Goal: Task Accomplishment & Management: Complete application form

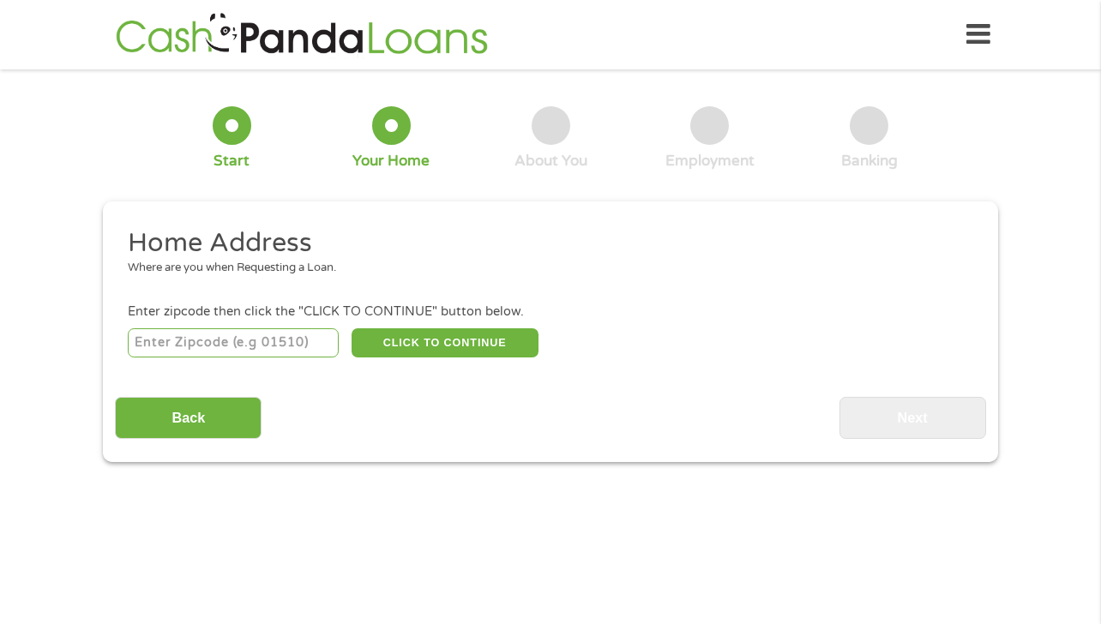
click at [283, 341] on input "number" at bounding box center [234, 342] width 212 height 29
type input "22101"
select select "[US_STATE]"
click at [418, 340] on button "CLICK TO CONTINUE" at bounding box center [445, 342] width 187 height 29
type input "22101"
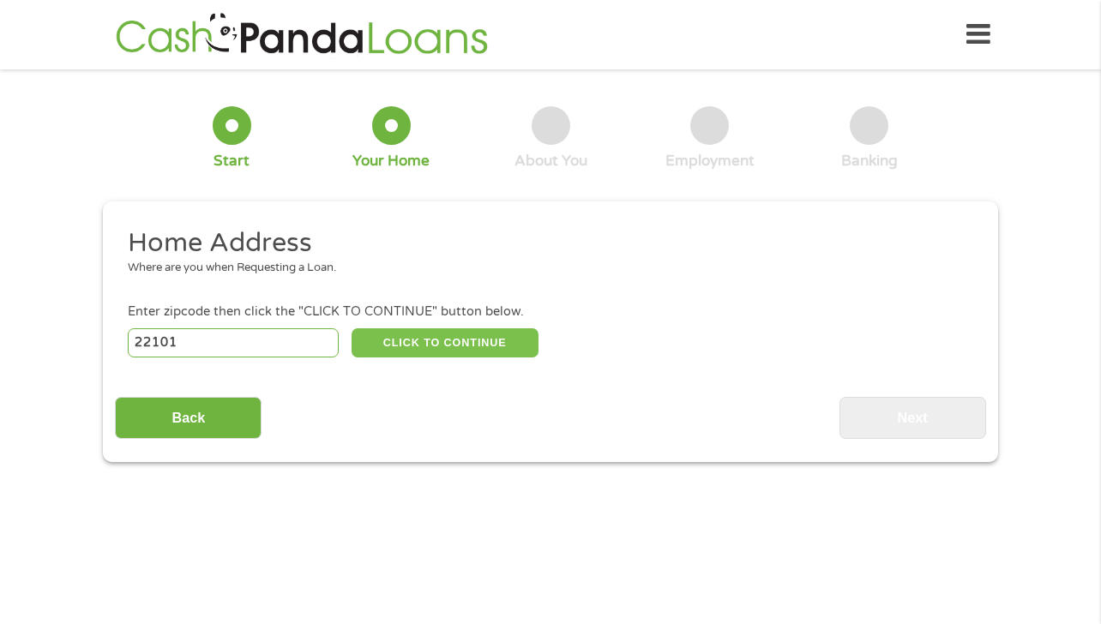
type input "Mc Lean"
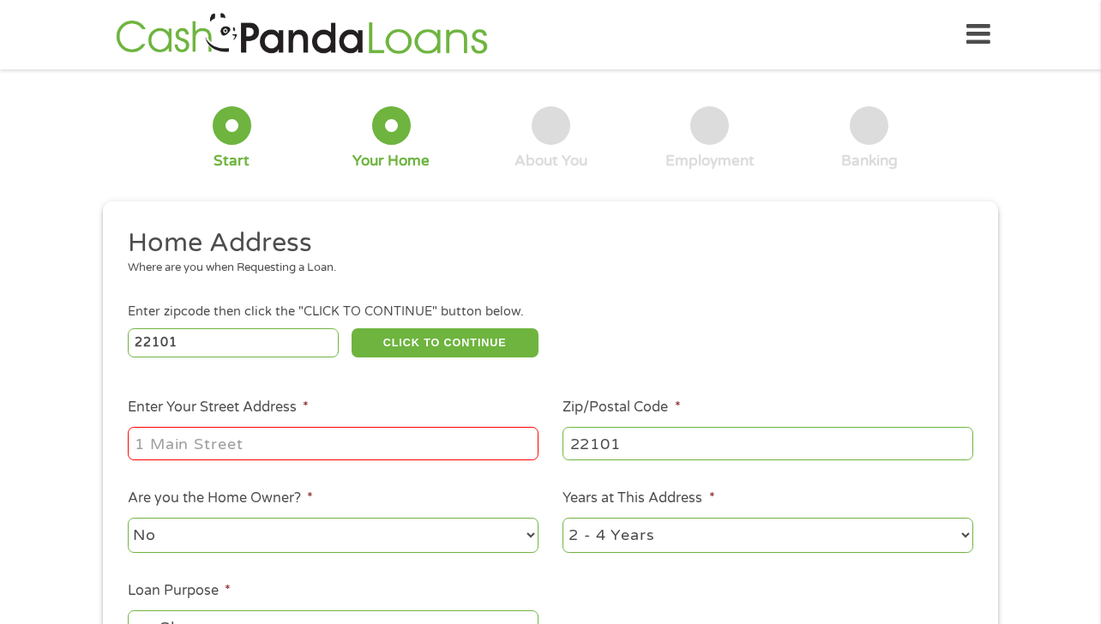
click at [356, 443] on input "Enter Your Street Address *" at bounding box center [333, 443] width 411 height 33
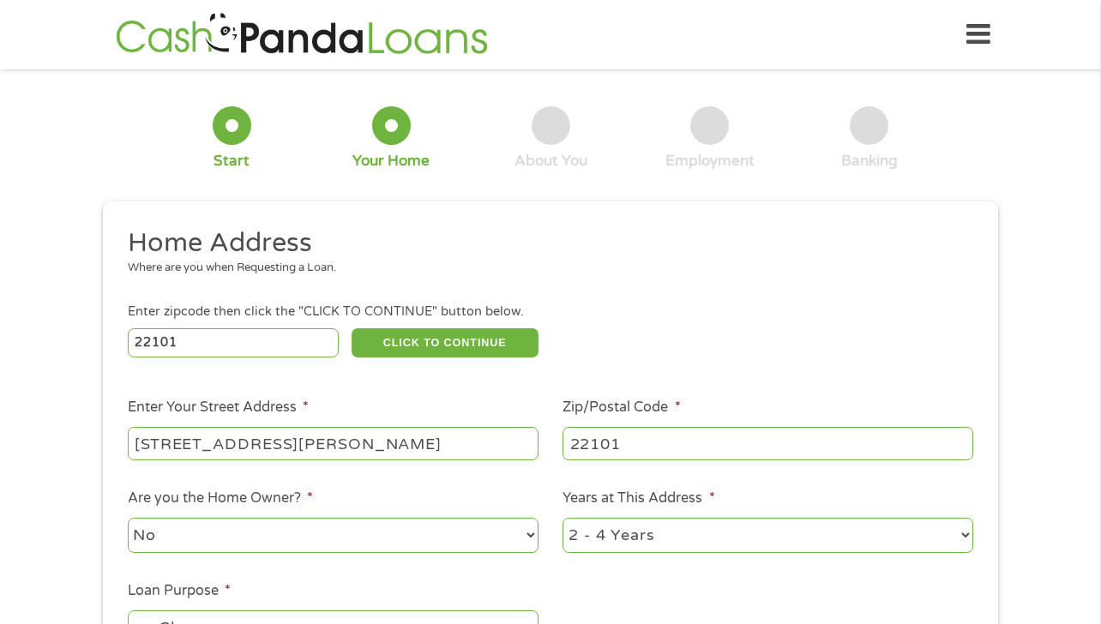
type input "[STREET_ADDRESS][PERSON_NAME]"
type input "22041"
click at [296, 540] on select "No Yes" at bounding box center [333, 535] width 411 height 35
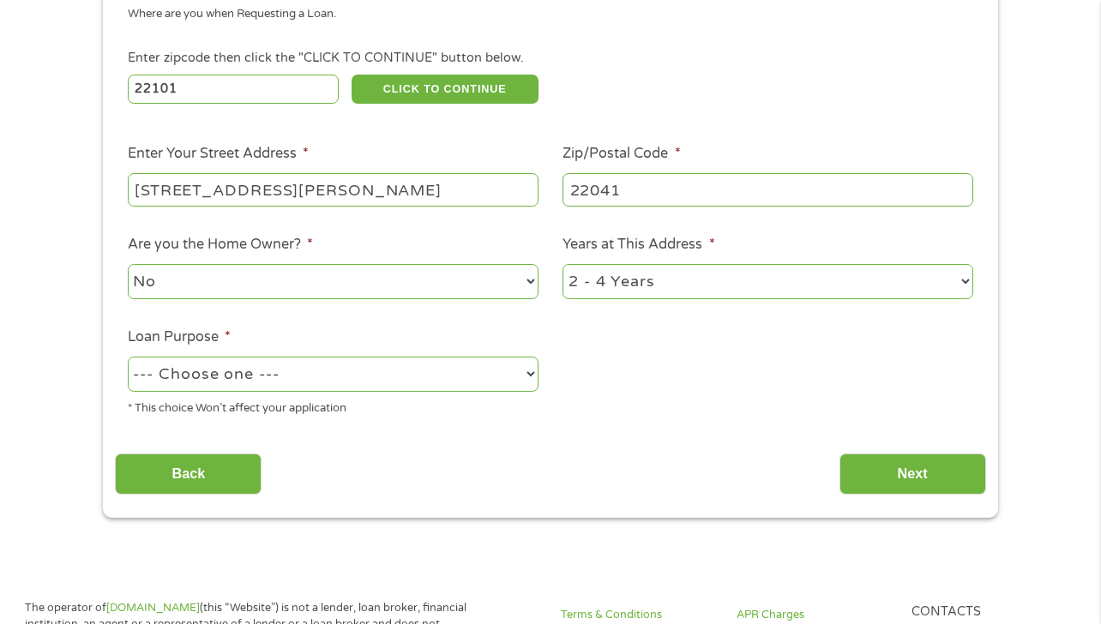
scroll to position [277, 0]
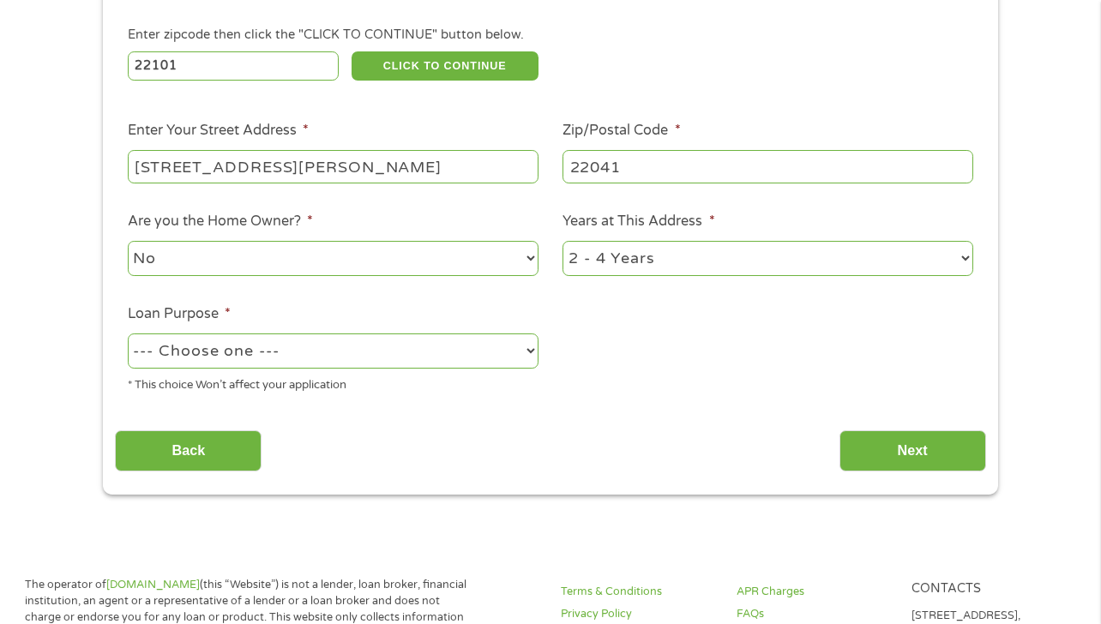
click at [417, 358] on select "--- Choose one --- Pay Bills Debt Consolidation Home Improvement Major Purchase…" at bounding box center [333, 351] width 411 height 35
select select "majorpurchase"
click at [929, 464] on input "Next" at bounding box center [912, 451] width 147 height 42
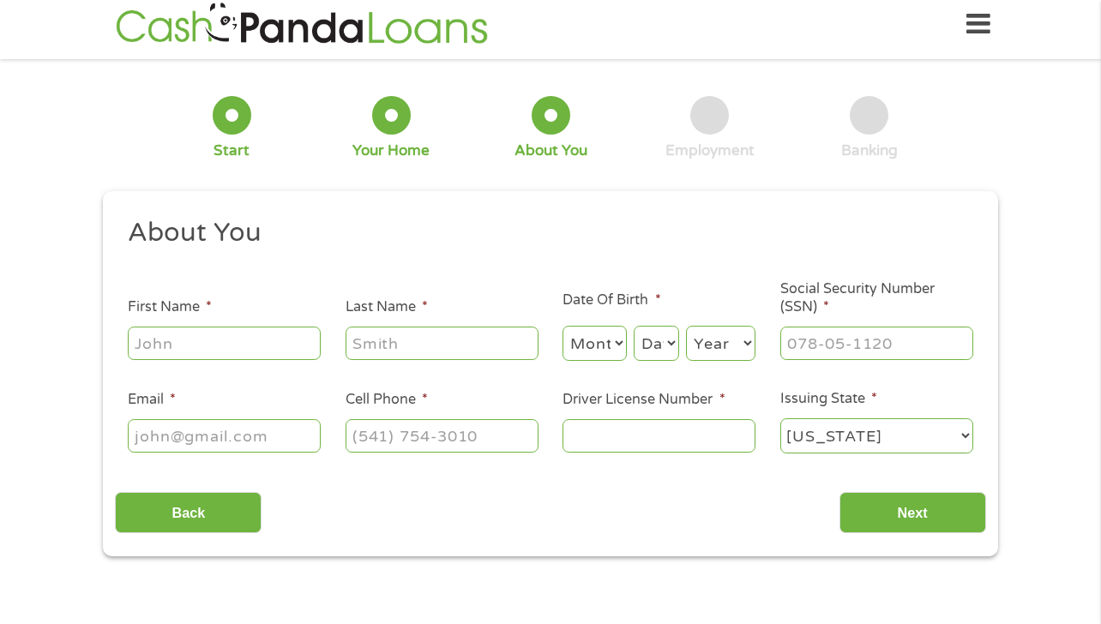
scroll to position [0, 0]
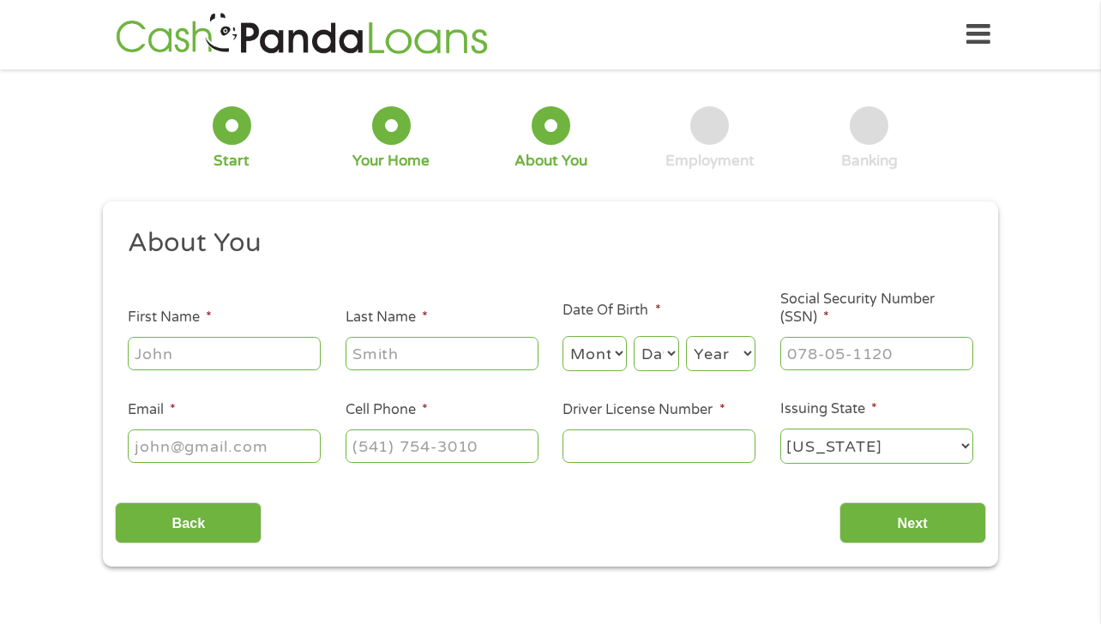
click at [270, 325] on li "First Name *" at bounding box center [224, 340] width 218 height 66
click at [269, 360] on input "First Name *" at bounding box center [224, 353] width 193 height 33
type input "Ho"
type input "Do"
click at [605, 349] on select "Month 1 2 3 4 5 6 7 8 9 10 11 12" at bounding box center [594, 353] width 64 height 35
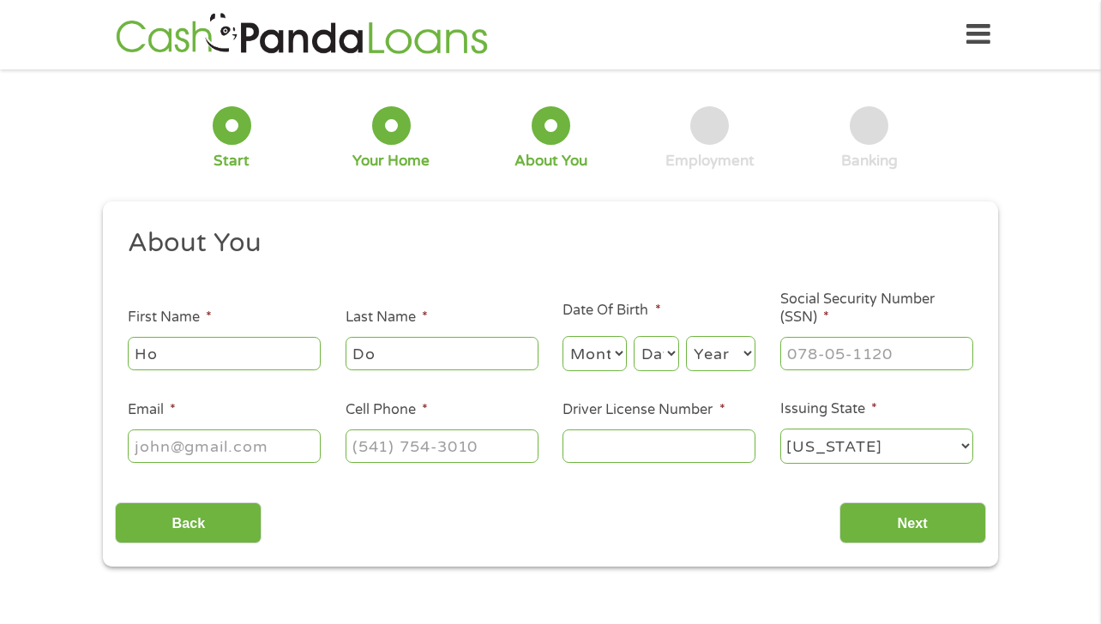
select select "9"
select select "19"
select select "1991"
type input "224-63-4139"
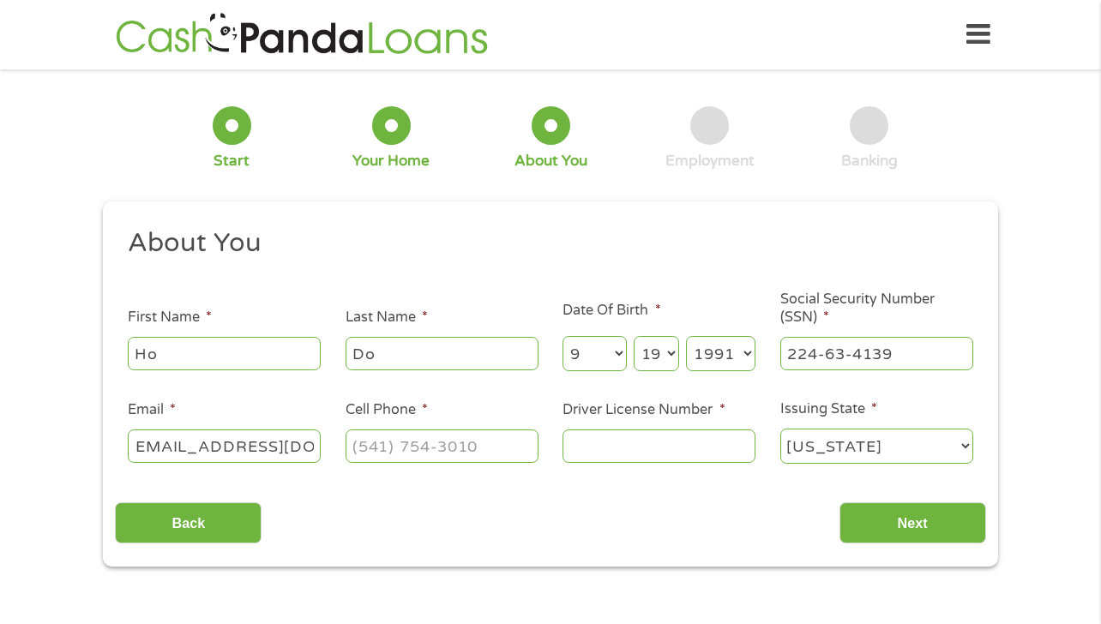
type input "[EMAIL_ADDRESS][DOMAIN_NAME]"
type input "[PHONE_NUMBER]"
click at [668, 462] on input "Driver License Number *" at bounding box center [658, 446] width 193 height 33
click at [606, 430] on input "B" at bounding box center [658, 446] width 193 height 33
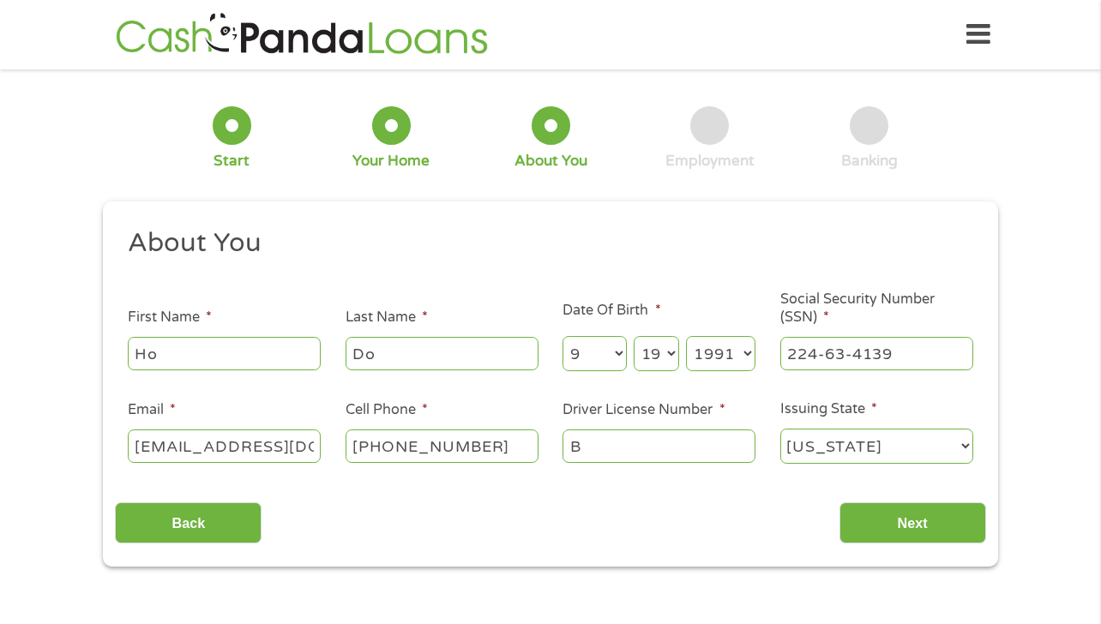
click at [614, 443] on input "B" at bounding box center [658, 446] width 193 height 33
type input "B62452249"
click at [915, 520] on input "Next" at bounding box center [912, 523] width 147 height 42
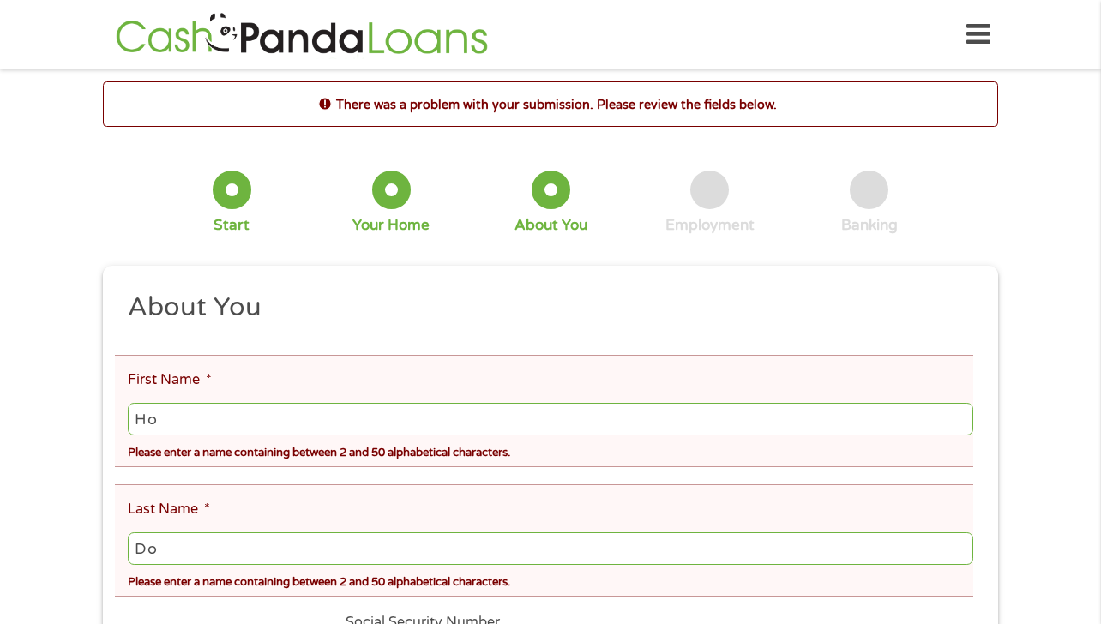
scroll to position [137, 0]
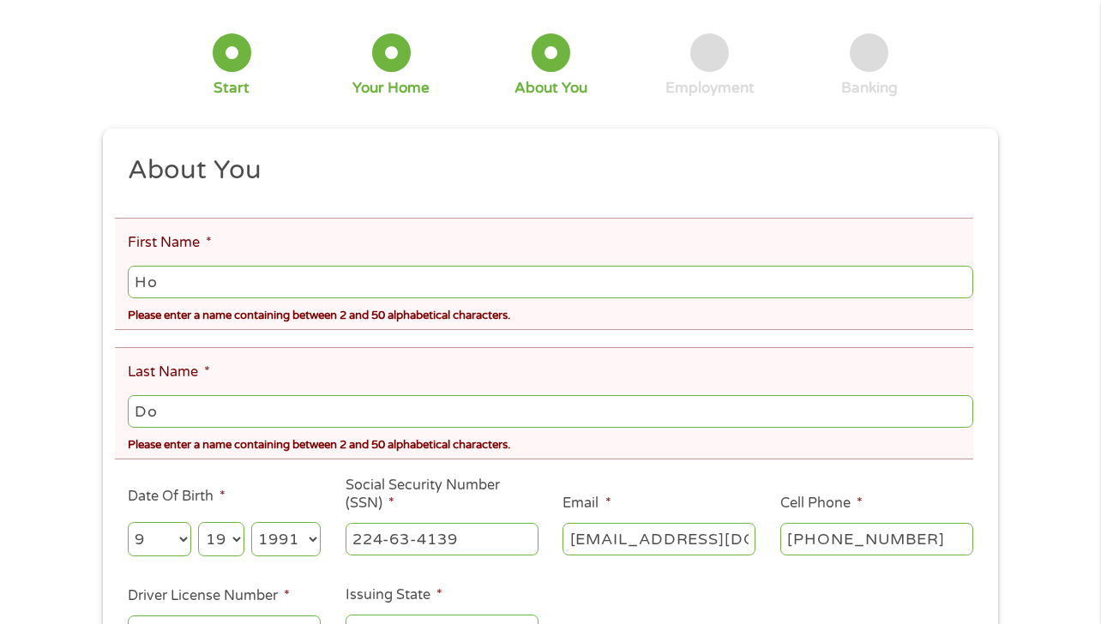
click at [781, 288] on input "Ho" at bounding box center [550, 282] width 845 height 33
click at [706, 173] on h2 "About You" at bounding box center [544, 170] width 833 height 34
click at [632, 291] on input "Ho" at bounding box center [550, 282] width 845 height 33
type input "Ho Chi"
click at [683, 236] on li "First Name * [PERSON_NAME] Please enter a name containing between 2 and 50 alph…" at bounding box center [544, 274] width 858 height 112
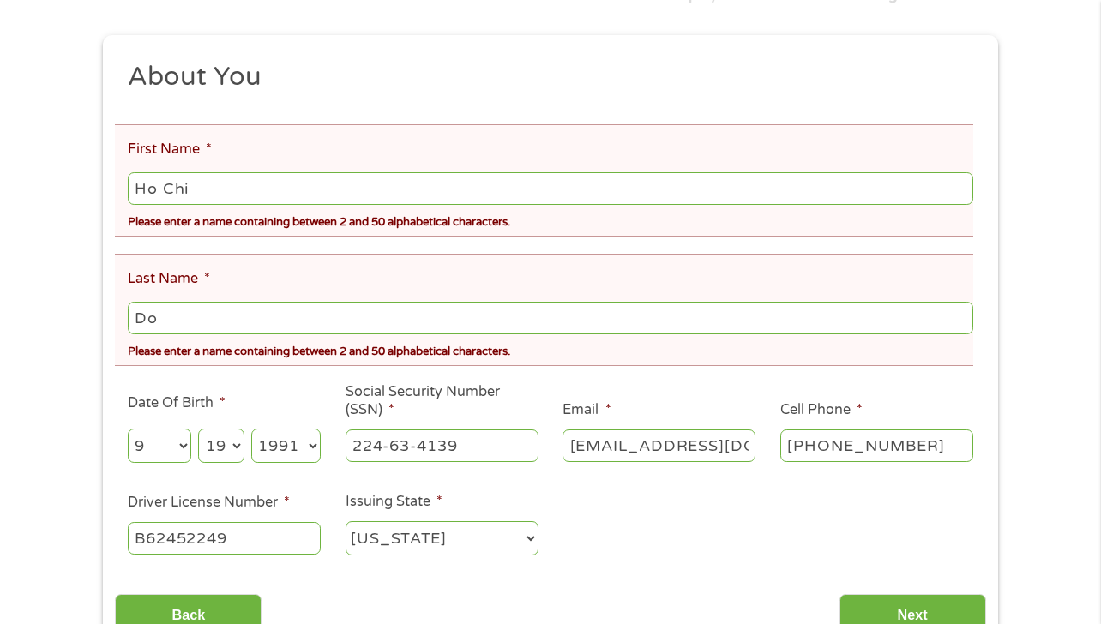
scroll to position [340, 0]
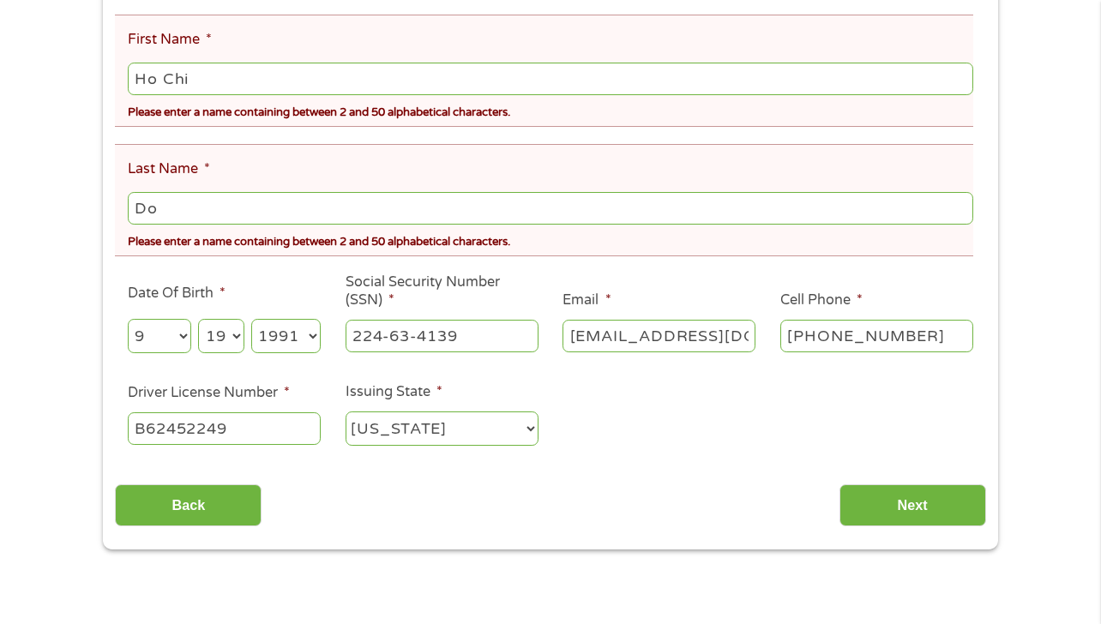
click at [689, 208] on input "Do" at bounding box center [550, 208] width 845 height 33
click at [900, 510] on input "Next" at bounding box center [912, 505] width 147 height 42
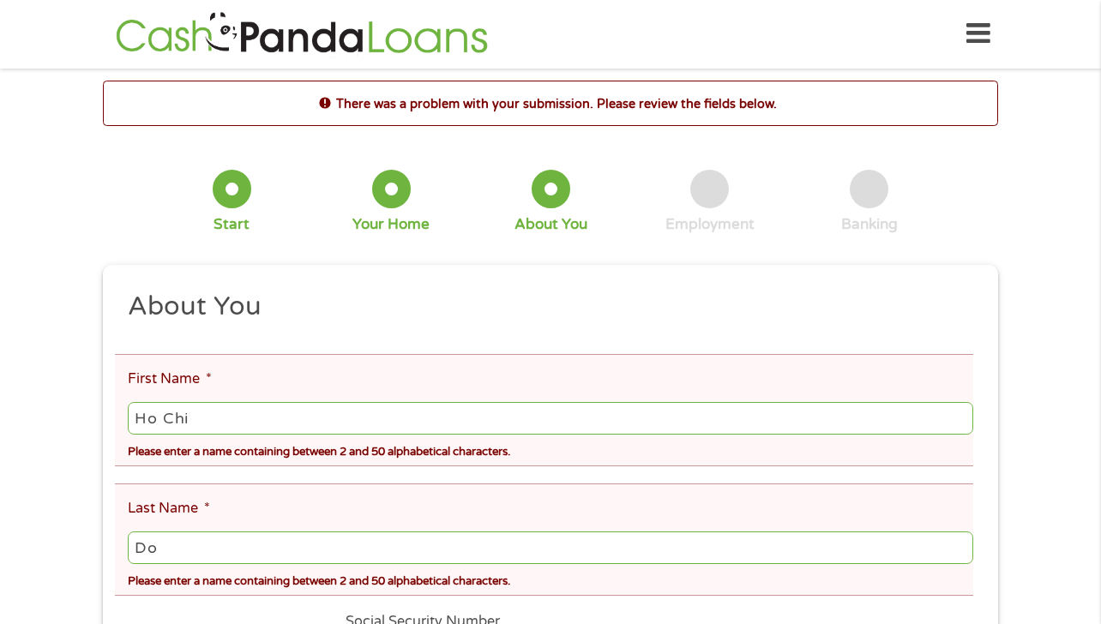
scroll to position [0, 0]
click at [358, 436] on input "Ho Chi" at bounding box center [550, 419] width 845 height 33
click at [356, 436] on input "Ho Chi" at bounding box center [550, 419] width 845 height 33
click at [358, 424] on input "Ho Chi" at bounding box center [550, 419] width 845 height 33
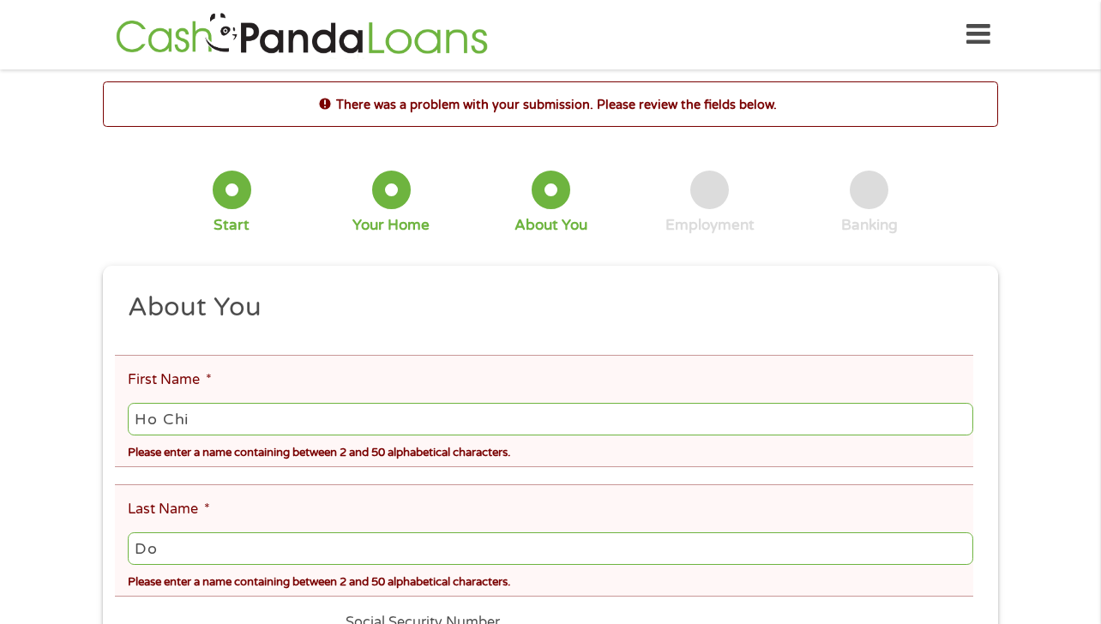
click at [358, 424] on input "Ho Chi" at bounding box center [550, 419] width 845 height 33
type input "Ho"
type input "Do"
click at [525, 303] on h2 "About You" at bounding box center [544, 308] width 833 height 34
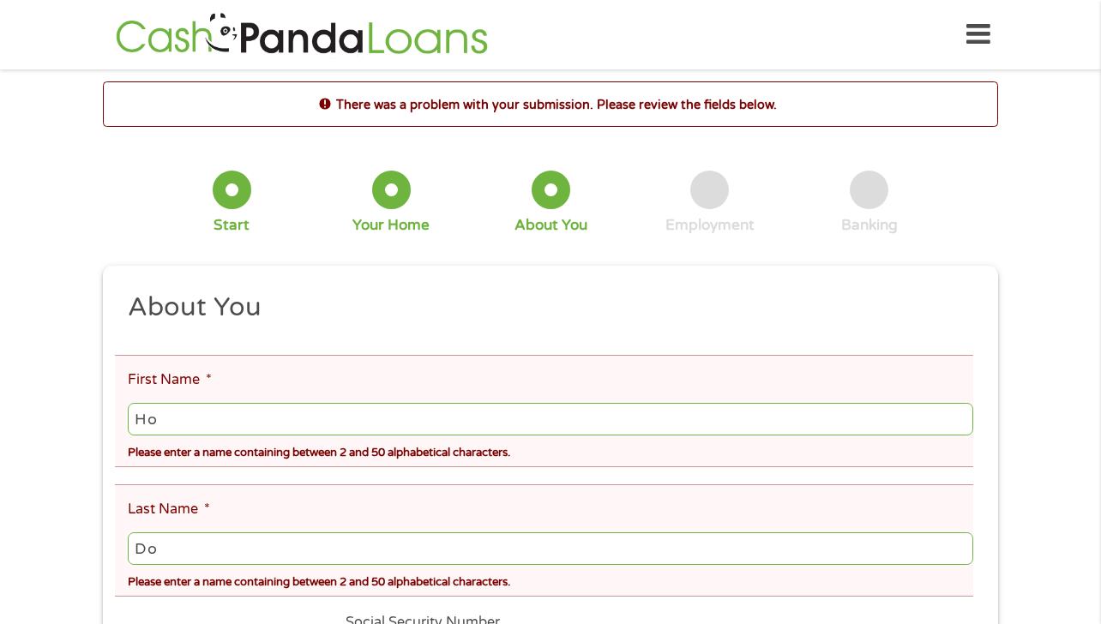
scroll to position [482, 0]
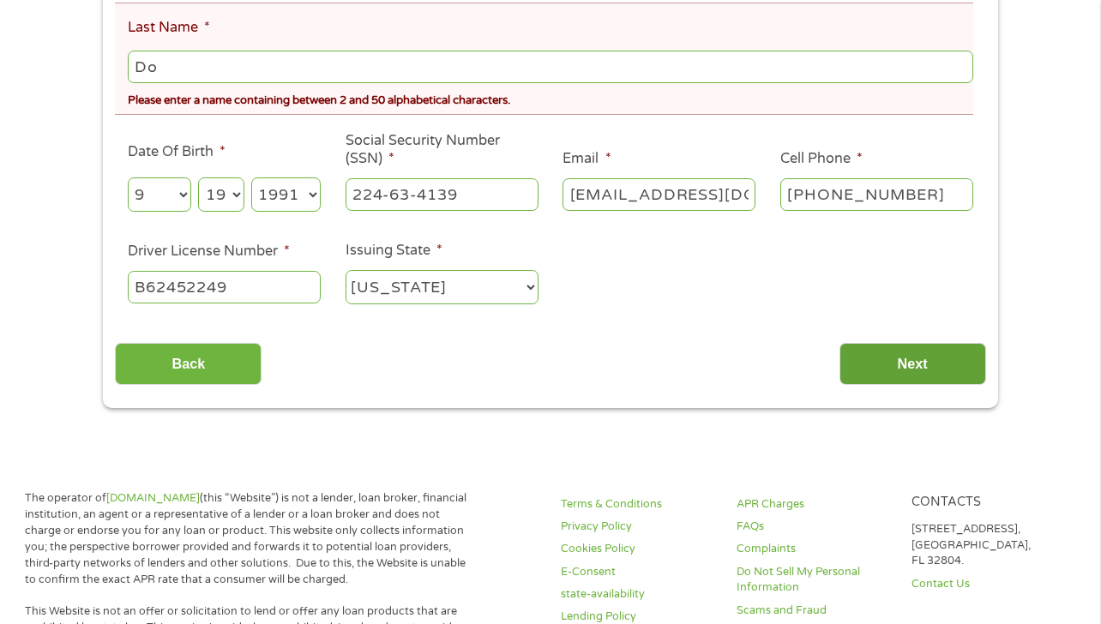
click at [886, 350] on input "Next" at bounding box center [912, 364] width 147 height 42
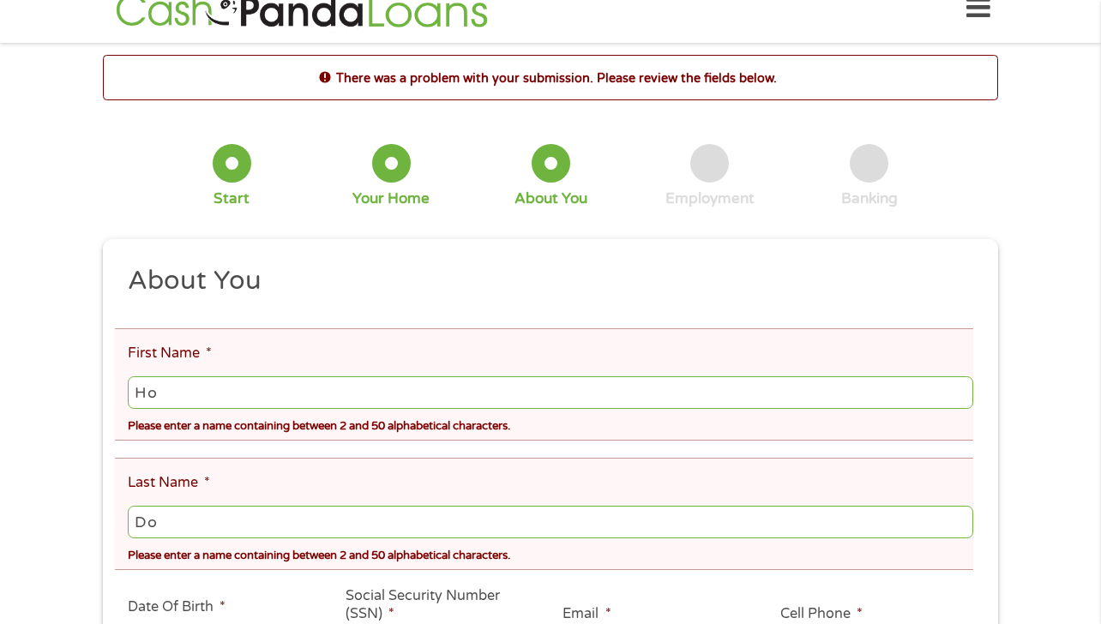
scroll to position [0, 0]
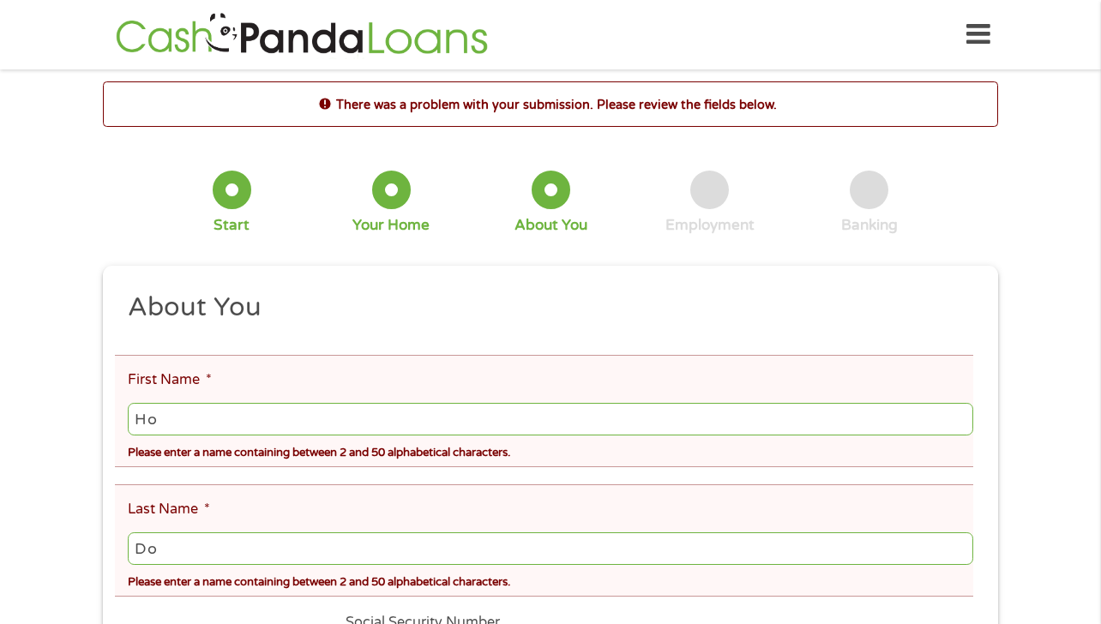
click at [542, 265] on form "1 Start 2 Your Home 3 About You 4 Employment 5 Banking 6 This field is hidden w…" at bounding box center [550, 518] width 895 height 744
click at [543, 265] on form "1 Start 2 Your Home 3 About You 4 Employment 5 Banking 6 This field is hidden w…" at bounding box center [550, 518] width 895 height 744
click at [375, 398] on li "First Name * [PERSON_NAME] Please enter a name containing between 2 and 50 alph…" at bounding box center [544, 411] width 858 height 112
click at [374, 415] on input "Ho" at bounding box center [550, 419] width 845 height 33
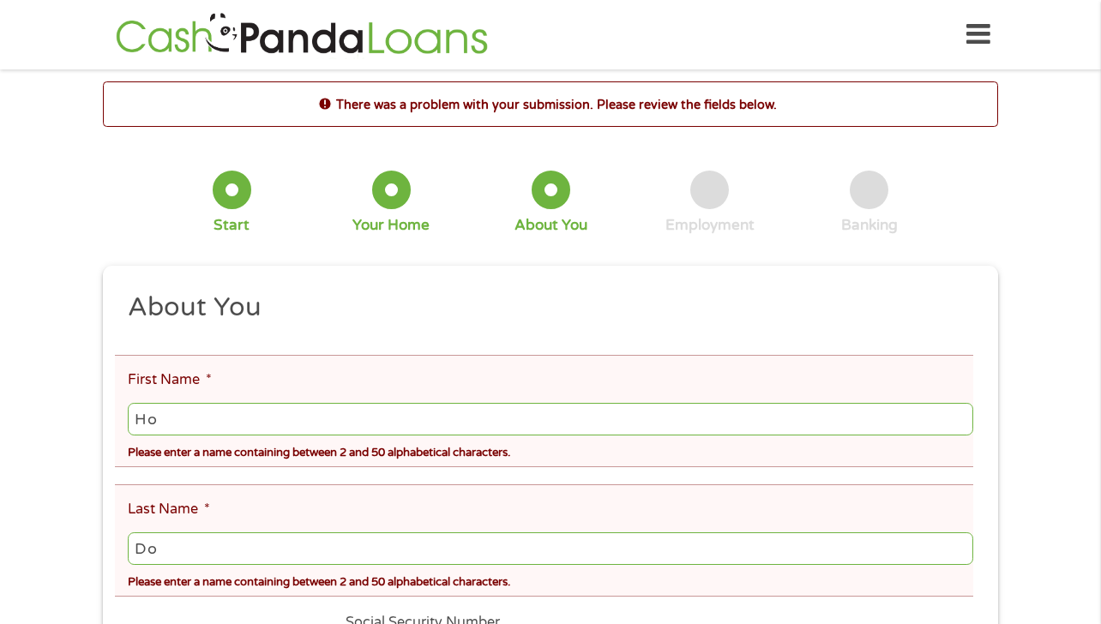
click at [374, 415] on input "Ho" at bounding box center [550, 419] width 845 height 33
click at [440, 307] on h2 "About You" at bounding box center [544, 308] width 833 height 34
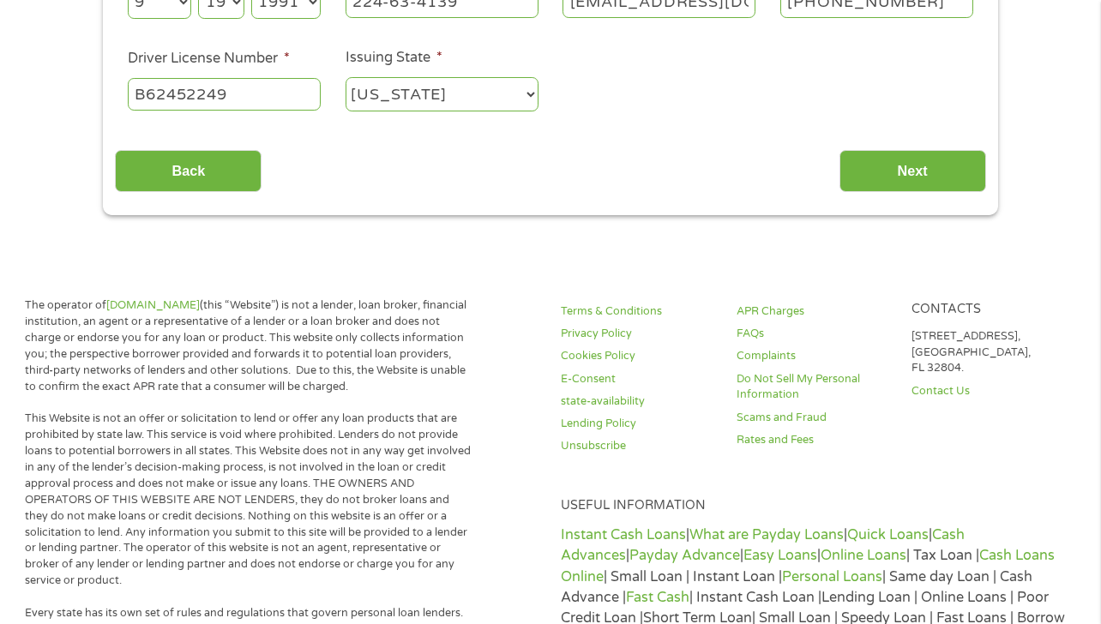
scroll to position [224, 0]
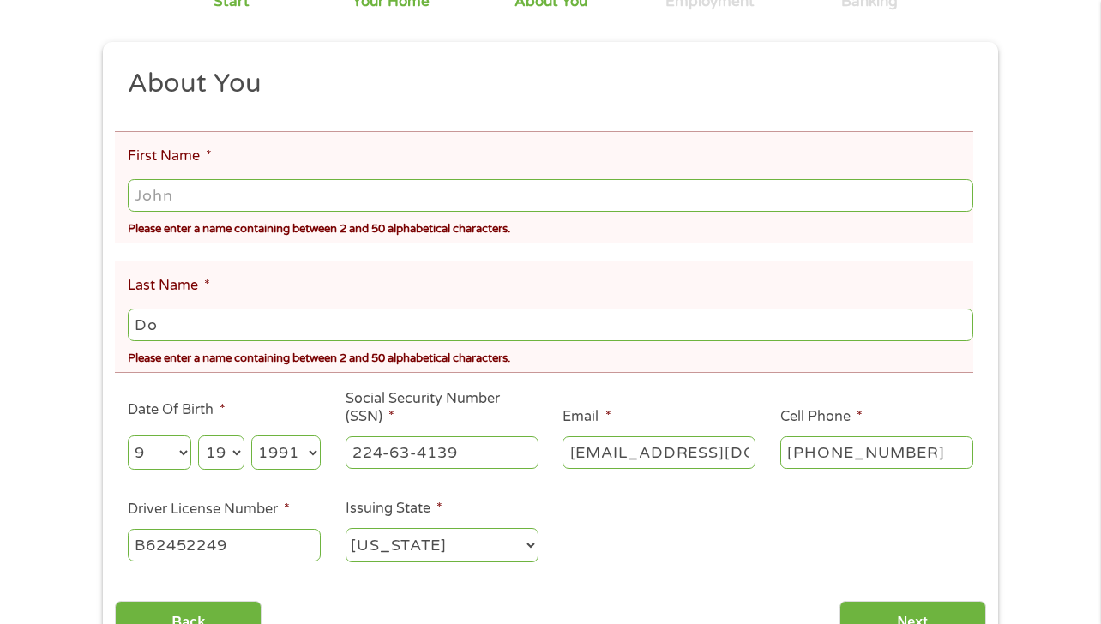
click at [493, 327] on input "Do" at bounding box center [550, 325] width 845 height 33
click at [663, 515] on ul "About You This field is hidden when viewing the form Title * --- Choose one ---…" at bounding box center [550, 323] width 870 height 512
click at [911, 616] on input "Next" at bounding box center [912, 622] width 147 height 42
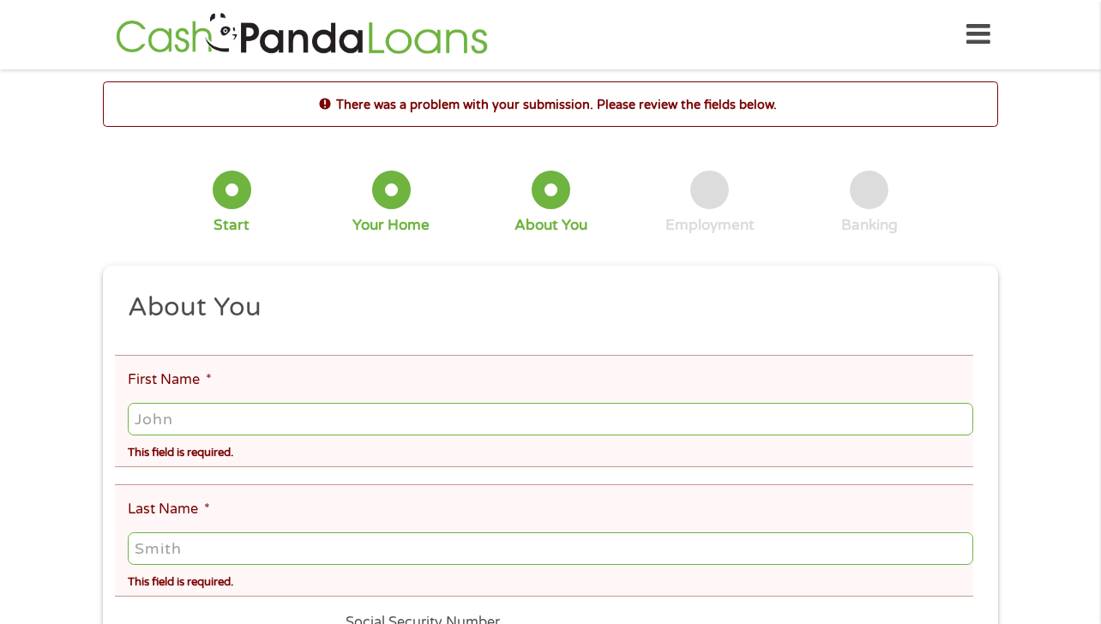
scroll to position [0, 0]
click at [379, 408] on input "First Name *" at bounding box center [550, 419] width 845 height 33
type input "Ho"
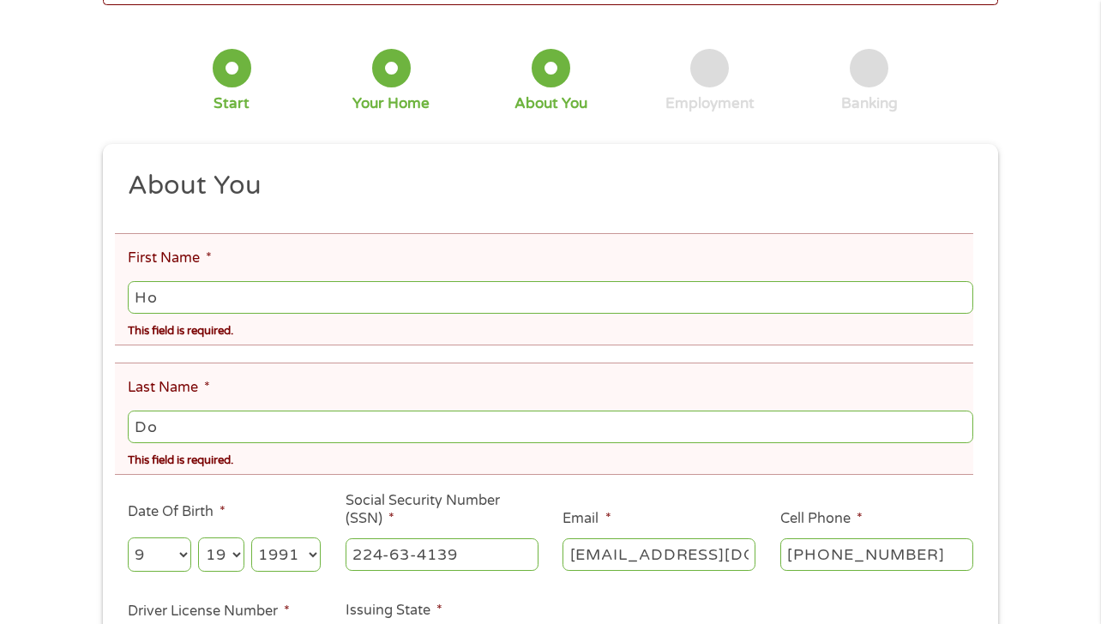
scroll to position [261, 0]
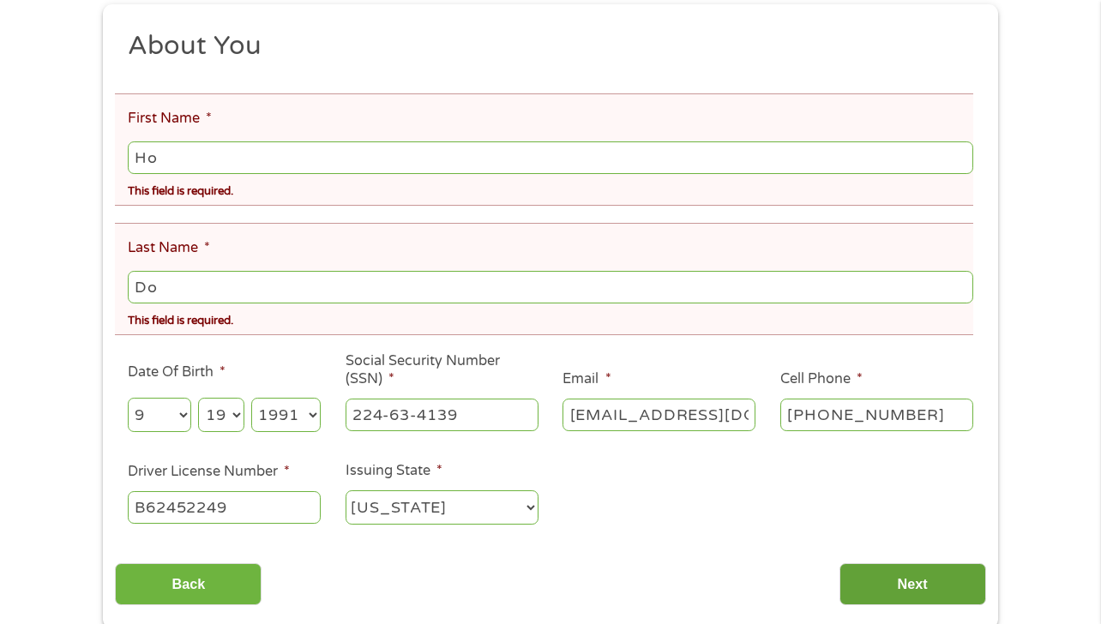
type input "Do"
click at [878, 585] on input "Next" at bounding box center [912, 584] width 147 height 42
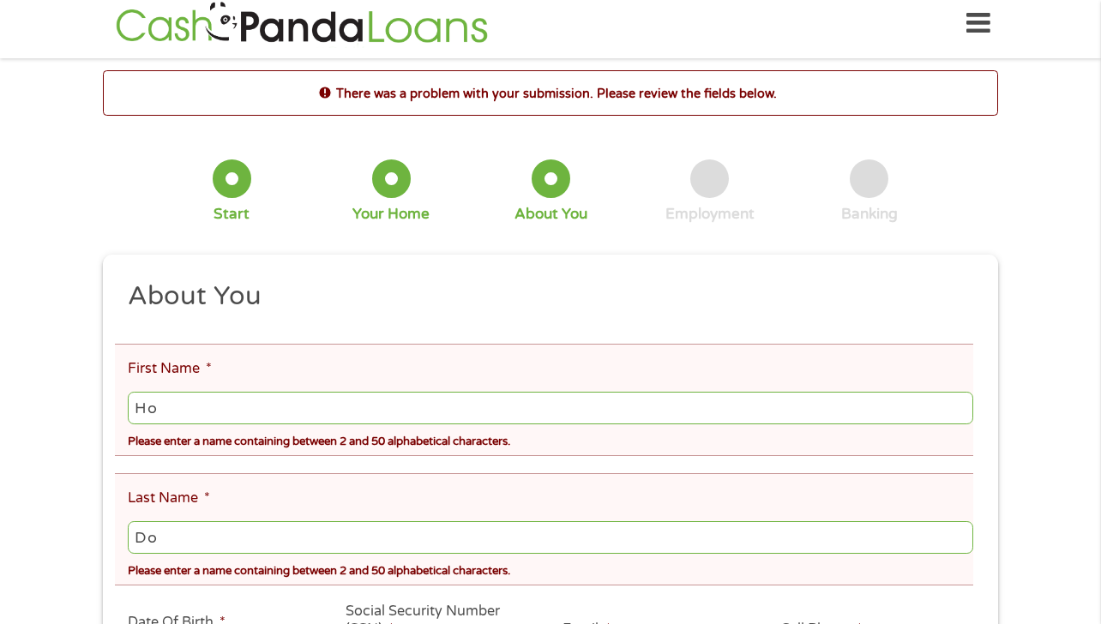
scroll to position [0, 0]
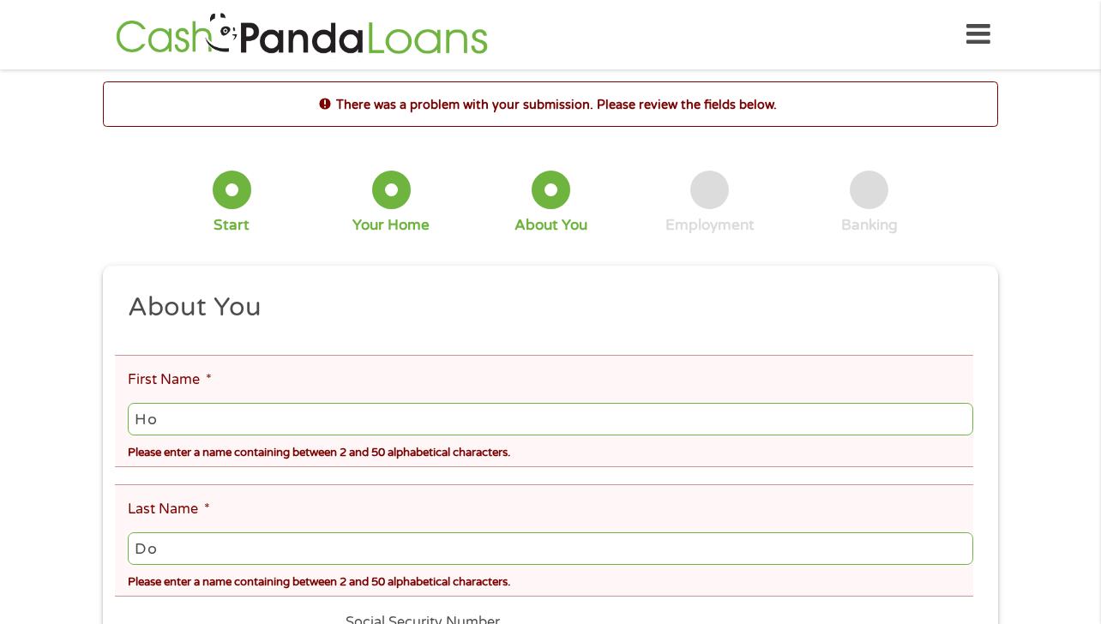
click at [550, 207] on div at bounding box center [551, 190] width 39 height 39
click at [355, 436] on input "Ho" at bounding box center [550, 419] width 845 height 33
type input "Ho"
click at [479, 538] on input "Do" at bounding box center [550, 548] width 845 height 33
click at [470, 551] on input "Do" at bounding box center [550, 548] width 845 height 33
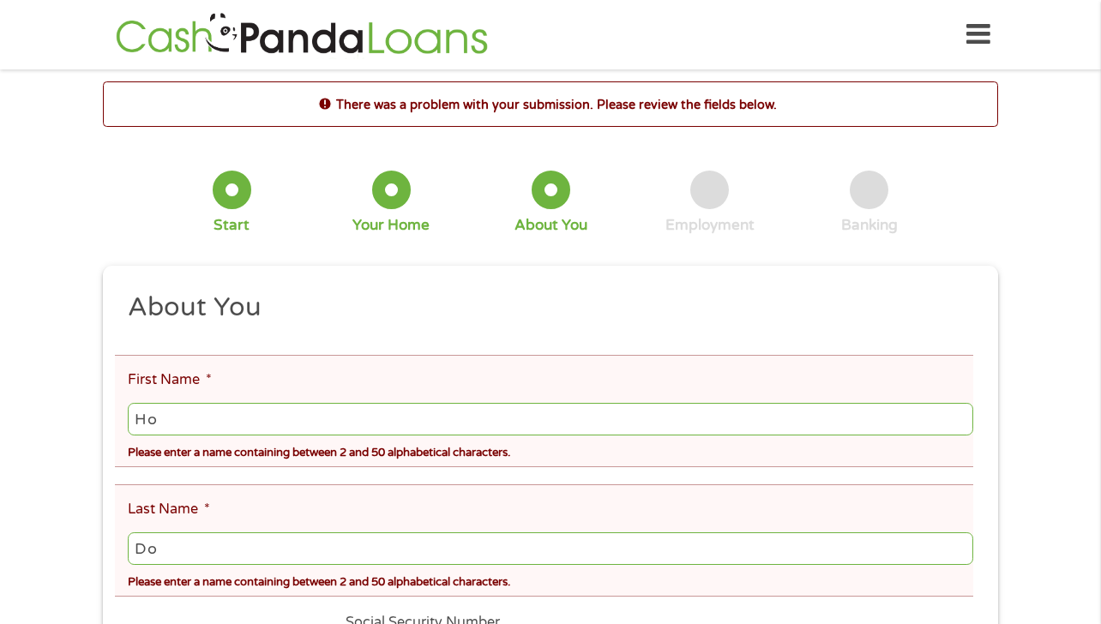
type input "Do"
click at [664, 288] on div "This field is hidden when viewing the form gclid EAIaIQobChMIjoCd1J-4jwMVVG9HAR…" at bounding box center [550, 578] width 895 height 624
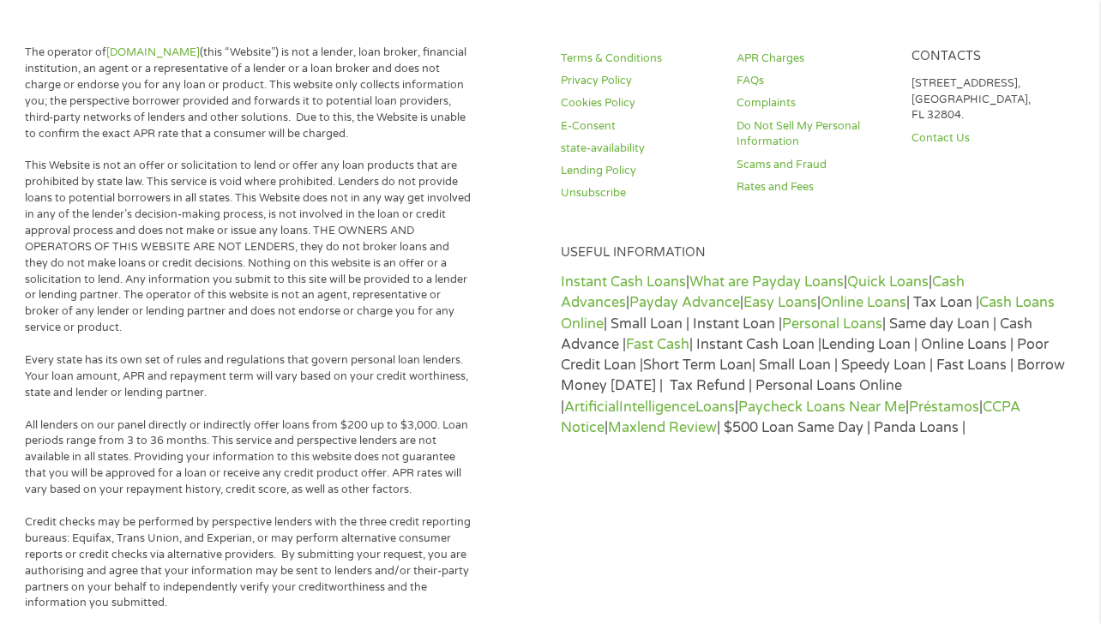
scroll to position [681, 0]
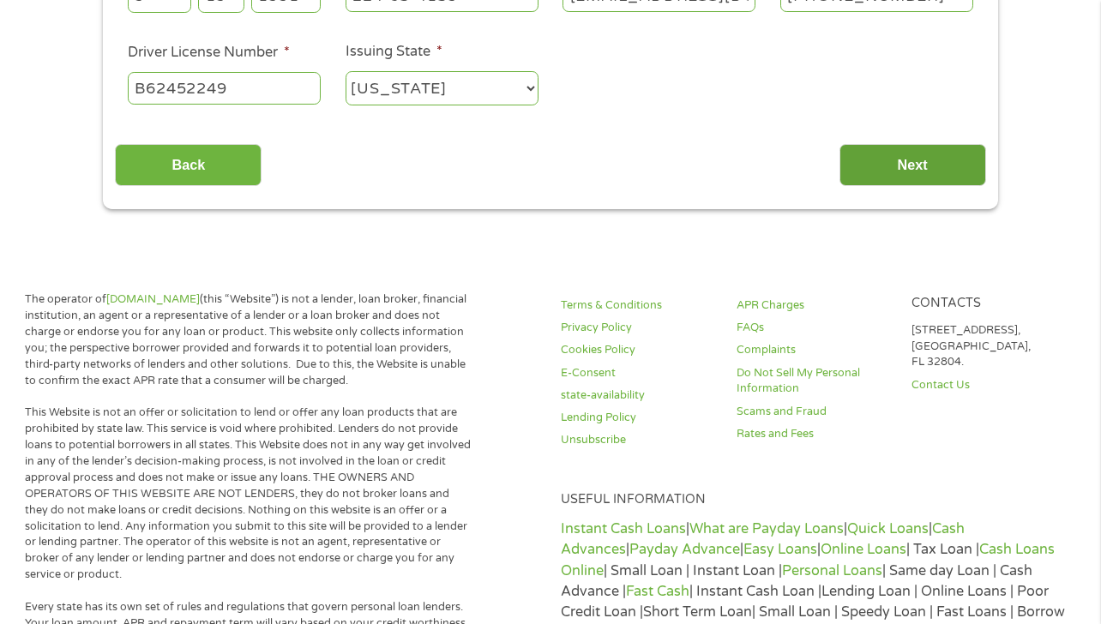
click at [913, 165] on input "Next" at bounding box center [912, 165] width 147 height 42
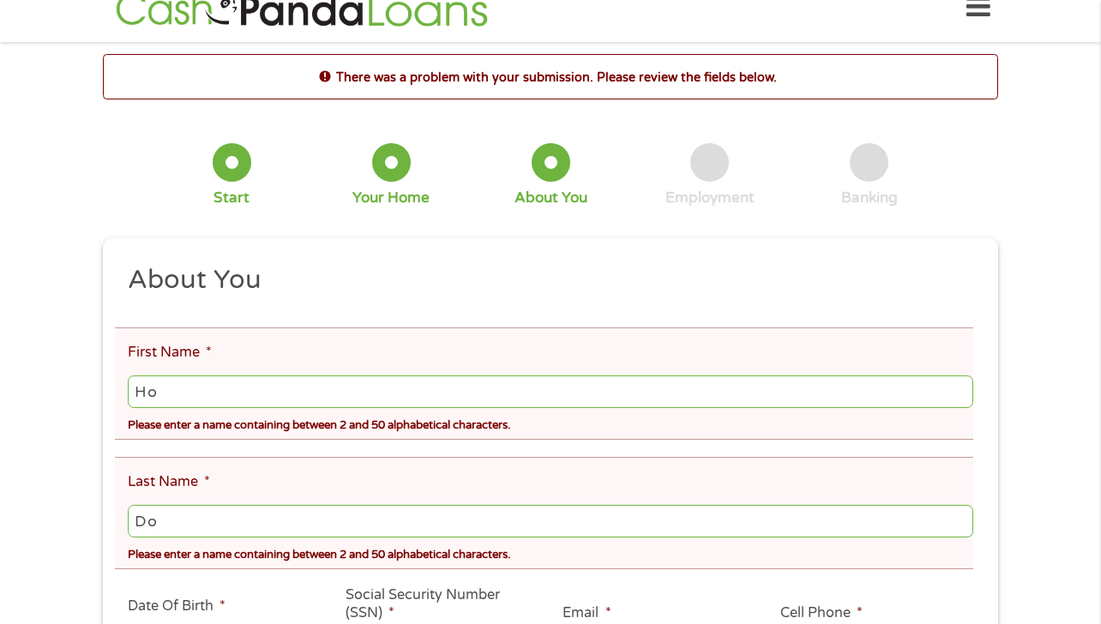
scroll to position [0, 0]
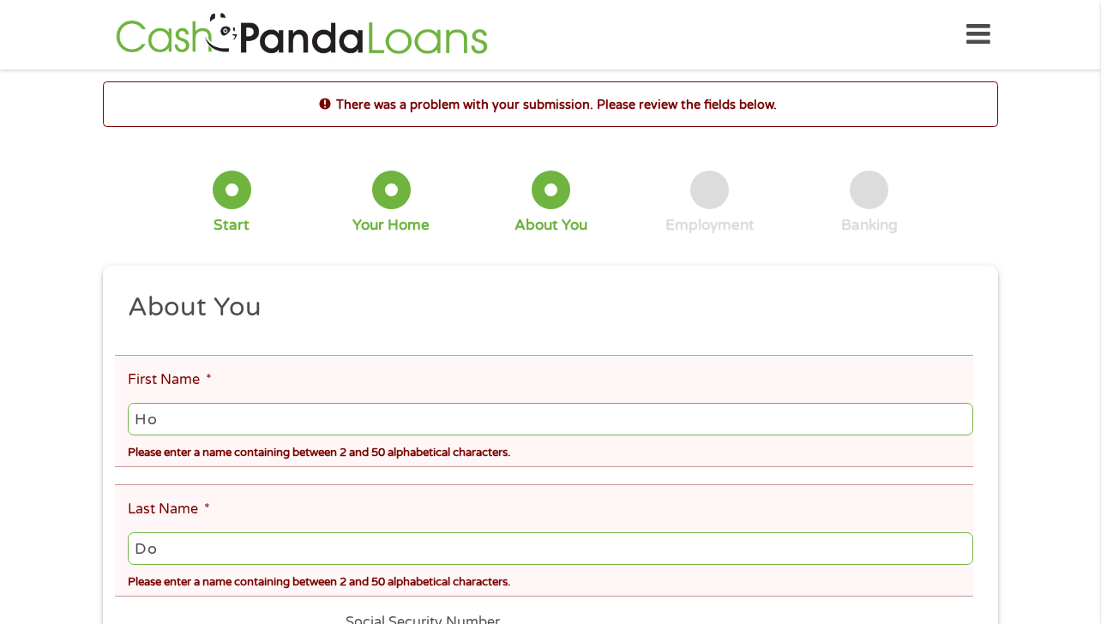
click at [705, 413] on input "Ho" at bounding box center [550, 419] width 845 height 33
click at [161, 423] on input "Ho" at bounding box center [550, 419] width 845 height 33
click at [484, 322] on h2 "About You" at bounding box center [544, 308] width 833 height 34
click at [162, 414] on input "Ho C" at bounding box center [550, 419] width 845 height 33
click at [179, 415] on input "HoC" at bounding box center [550, 419] width 845 height 33
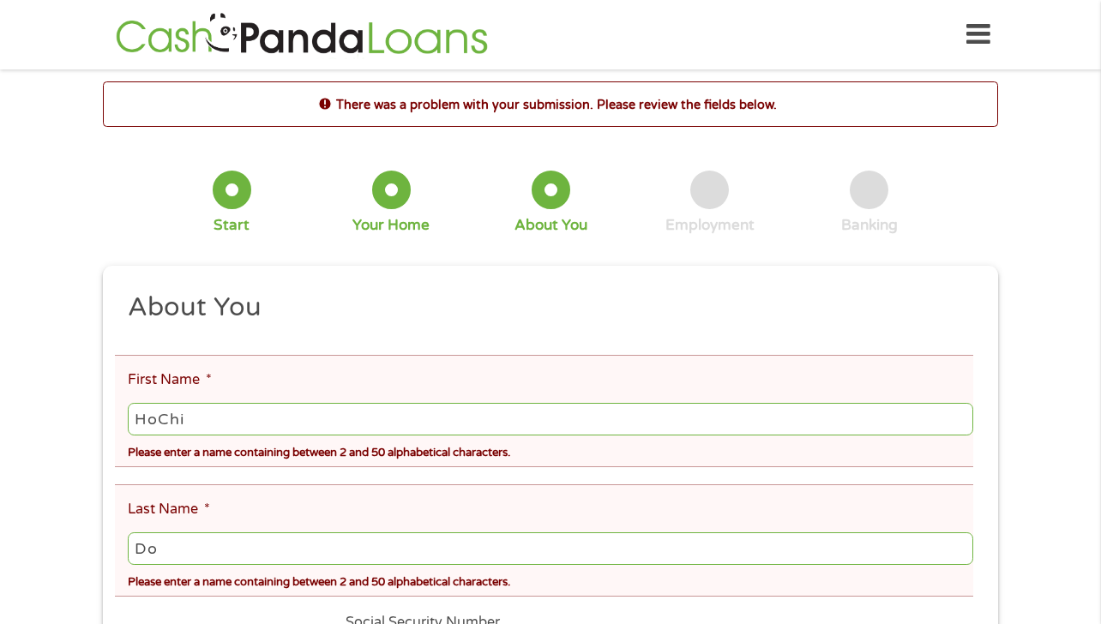
type input "HoChi"
click at [214, 474] on ul "About You This field is hidden when viewing the form Title * --- Choose one ---…" at bounding box center [550, 547] width 870 height 512
click at [190, 542] on input "Do" at bounding box center [550, 548] width 845 height 33
click at [691, 490] on li "Last Name * Do Please enter a name containing between 2 and 50 alphabetical cha…" at bounding box center [544, 540] width 858 height 112
click at [641, 540] on input "Do" at bounding box center [550, 548] width 845 height 33
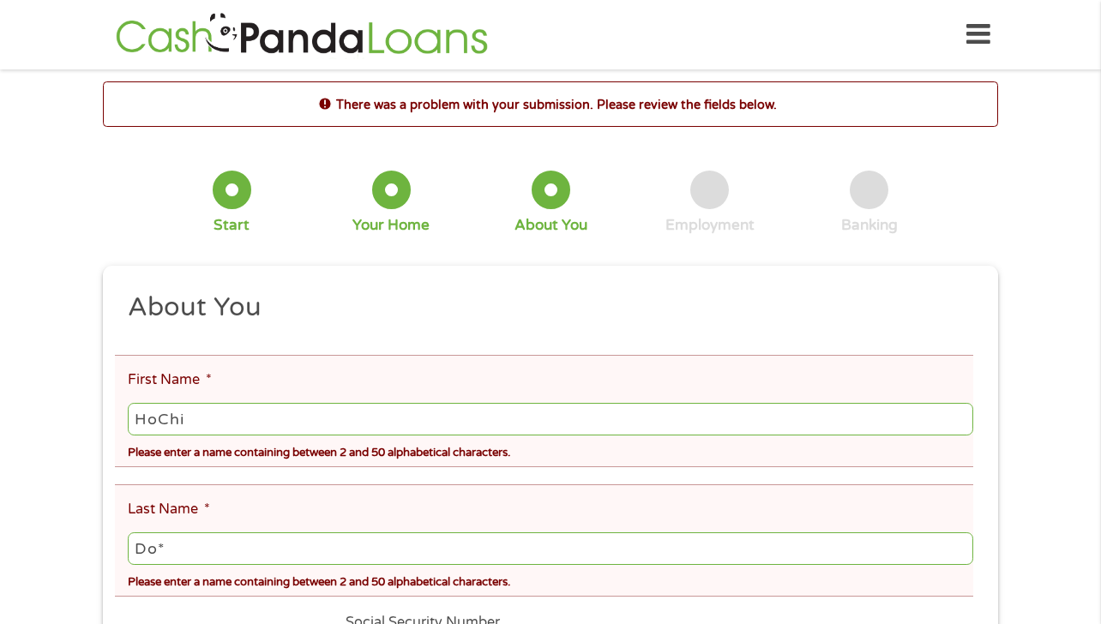
type input "Do*"
click at [826, 290] on div "This field is hidden when viewing the form gclid EAIaIQobChMIjoCd1J-4jwMVVG9HAR…" at bounding box center [550, 578] width 895 height 624
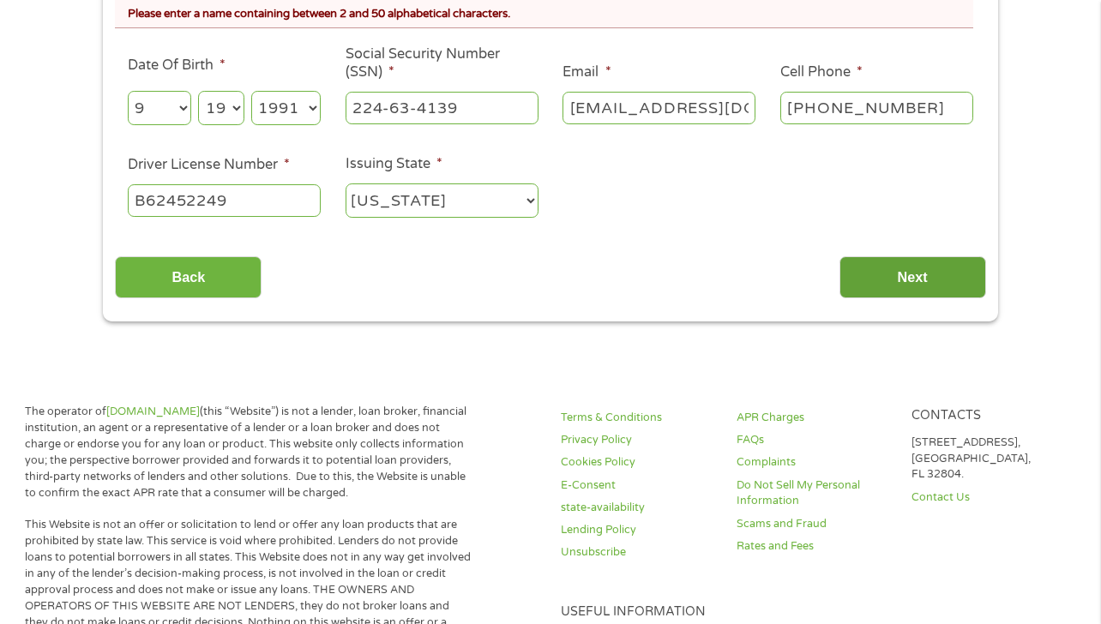
click at [882, 274] on input "Next" at bounding box center [912, 277] width 147 height 42
click at [883, 273] on input "Next" at bounding box center [912, 277] width 147 height 42
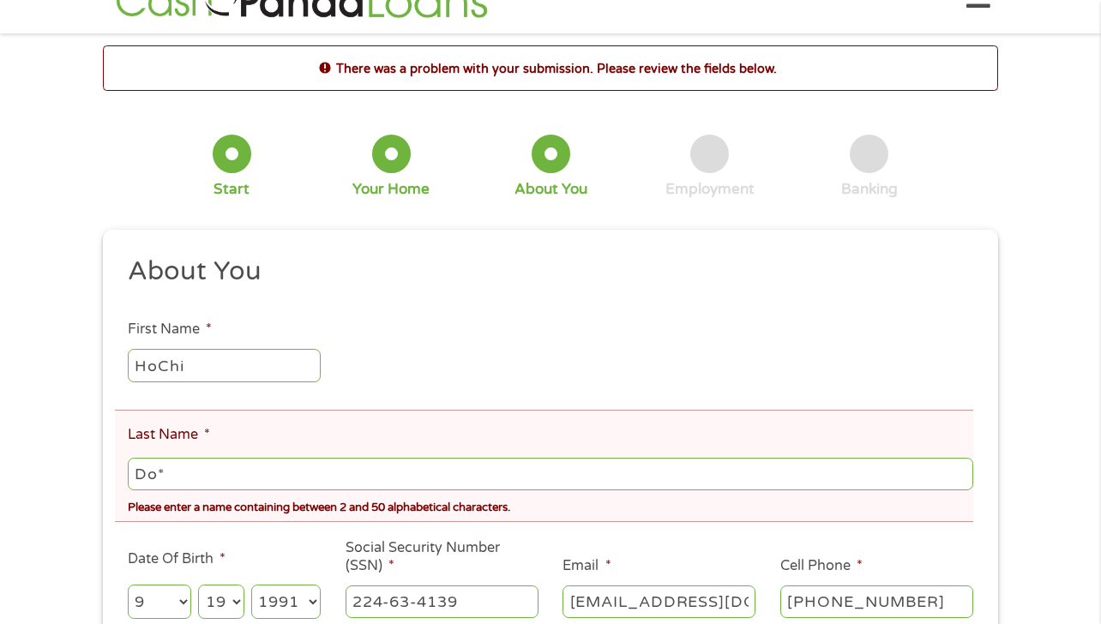
scroll to position [0, 0]
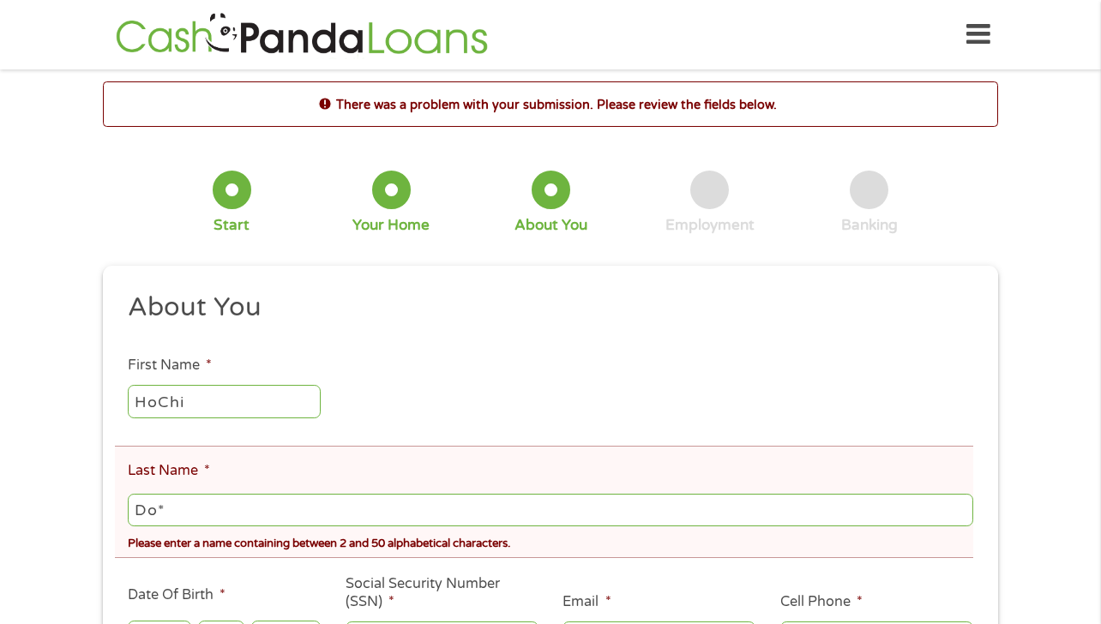
click at [271, 502] on input "Do*" at bounding box center [550, 510] width 845 height 33
type input "Doo"
click at [453, 380] on ul "About You This field is hidden when viewing the form Title * --- Choose one ---…" at bounding box center [550, 527] width 870 height 473
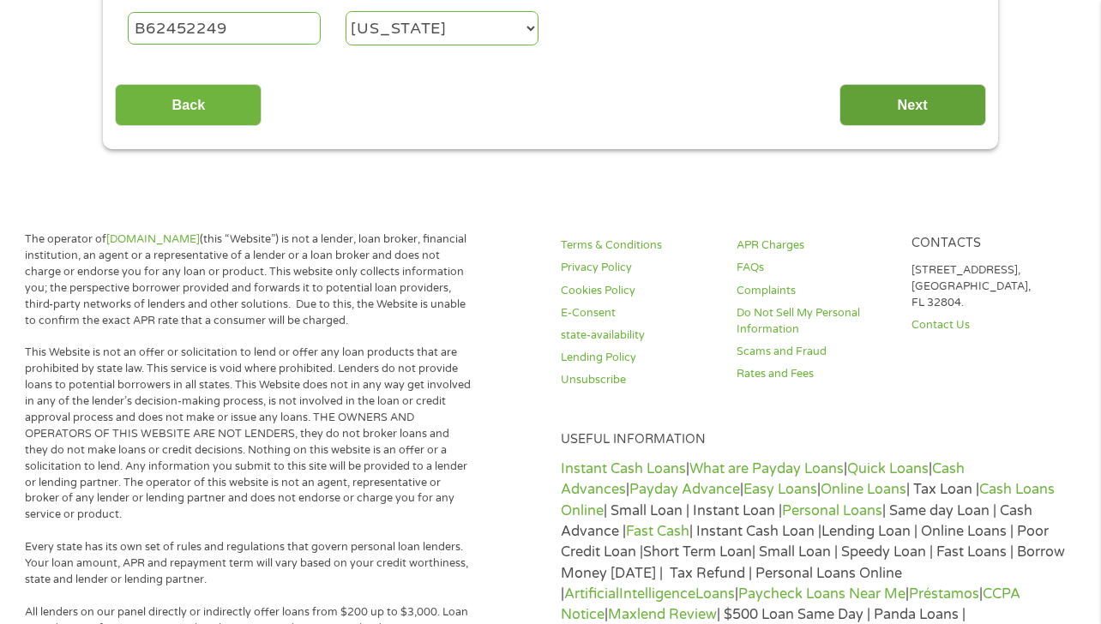
click at [888, 117] on input "Next" at bounding box center [912, 105] width 147 height 42
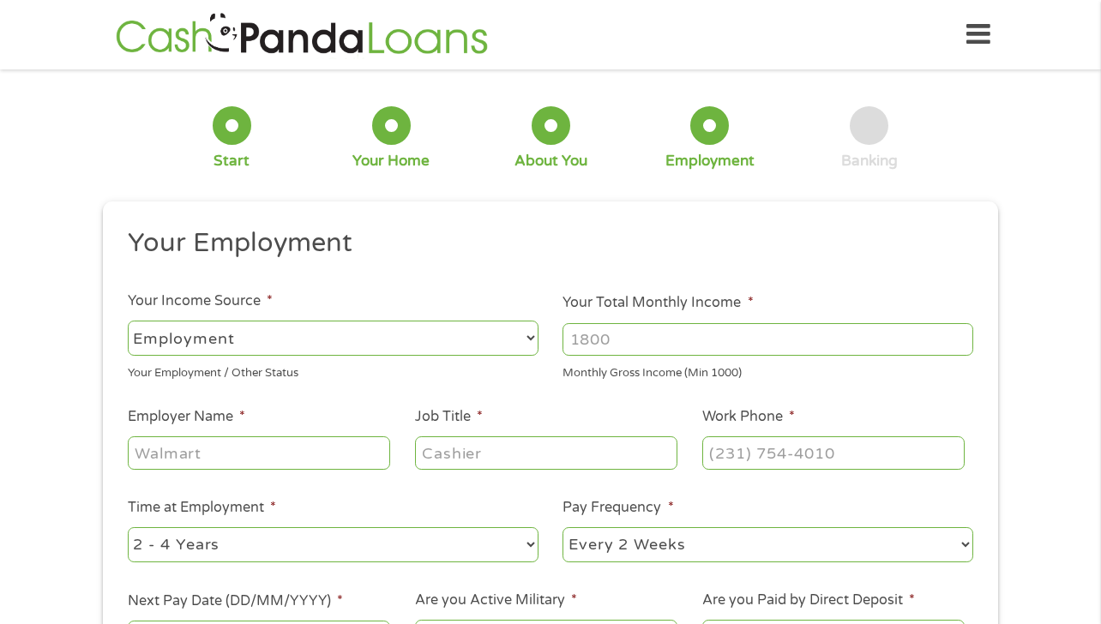
scroll to position [132, 0]
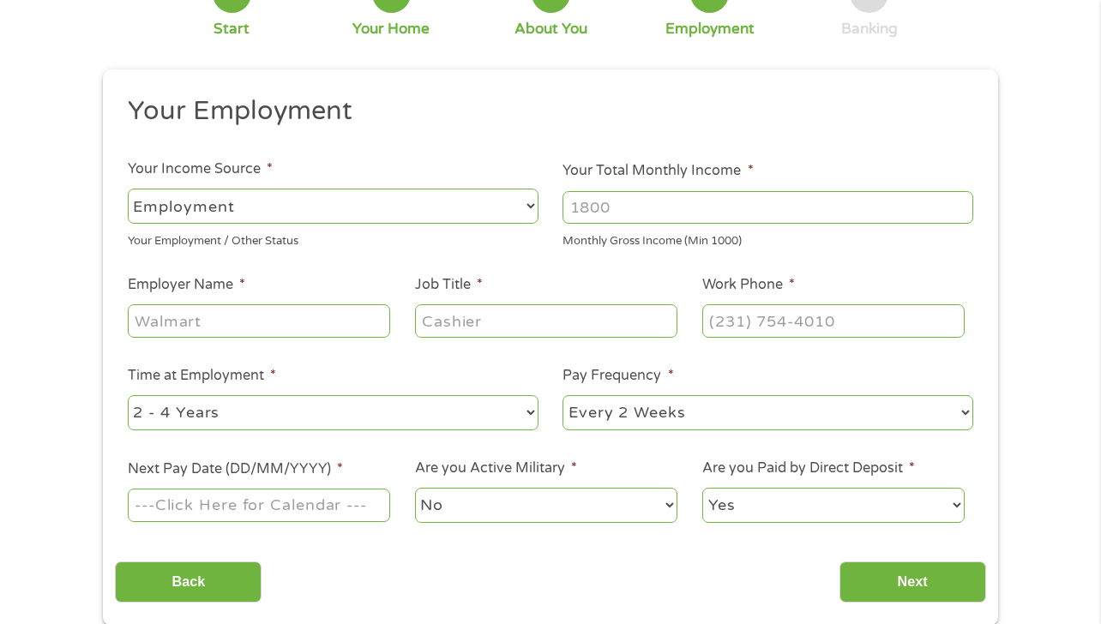
click at [643, 205] on input "Your Total Monthly Income *" at bounding box center [767, 207] width 411 height 33
type input "5200"
click at [310, 332] on input "Employer Name *" at bounding box center [259, 320] width 262 height 33
type input "[PERSON_NAME]"
type input "Technical Specialist"
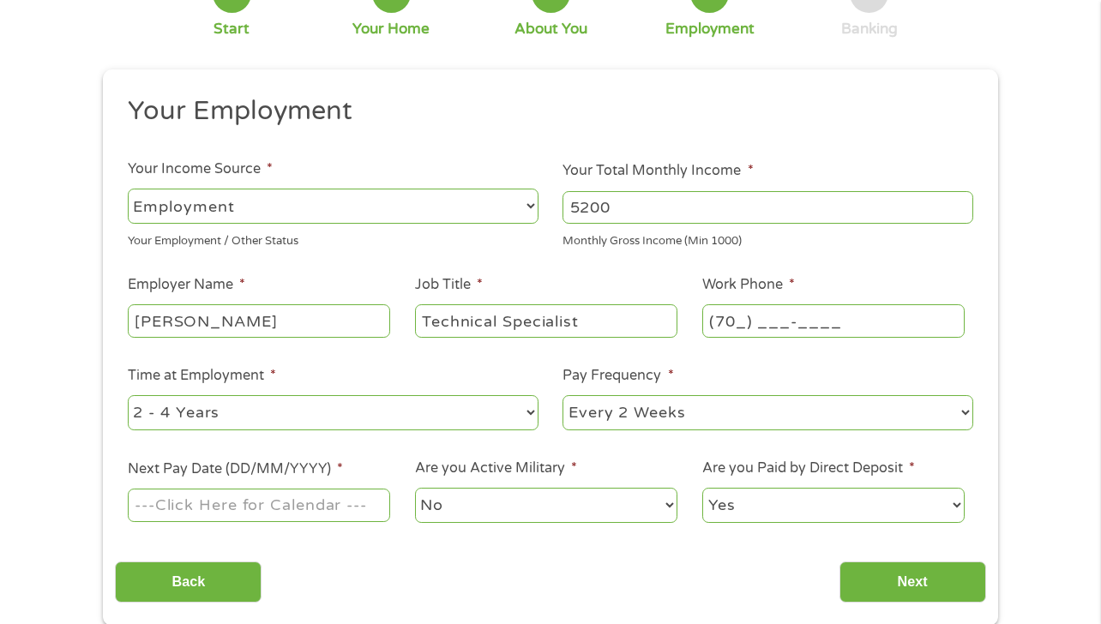
type input "(703) ___-____"
type input "[PHONE_NUMBER]"
click at [672, 414] on select "--- Choose one --- Every 2 Weeks Every Week Monthly Semi-Monthly" at bounding box center [767, 412] width 411 height 35
select select "weekly"
click at [331, 509] on input "Next Pay Date (DD/MM/YYYY) *" at bounding box center [259, 505] width 262 height 33
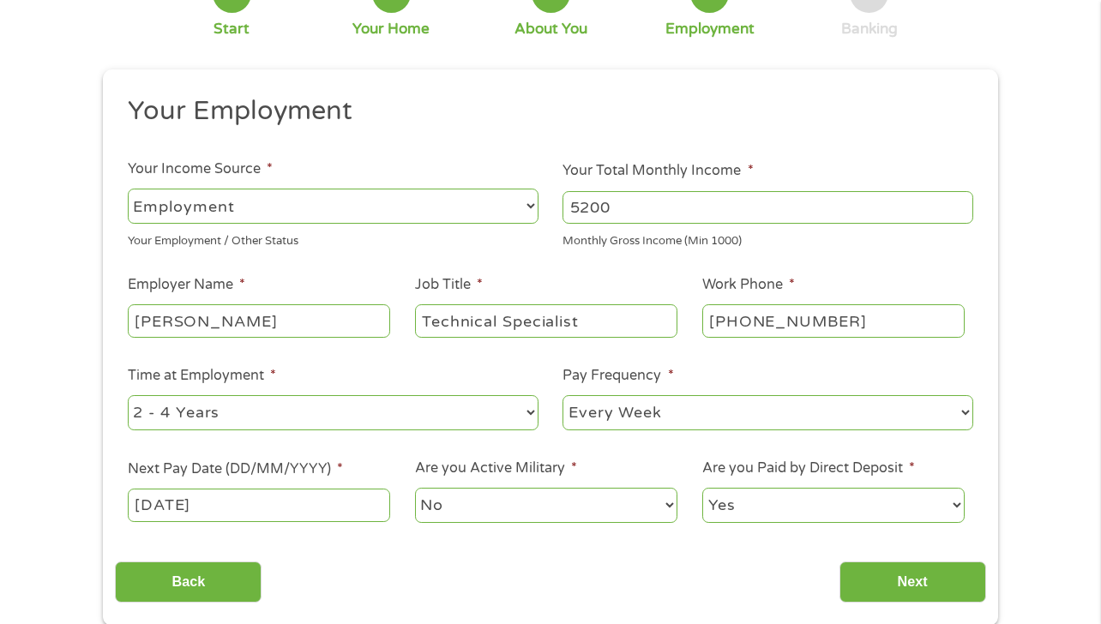
type input "[DATE]"
click at [838, 514] on select "Yes No" at bounding box center [833, 505] width 262 height 35
select select "0"
click at [923, 593] on input "Next" at bounding box center [912, 583] width 147 height 42
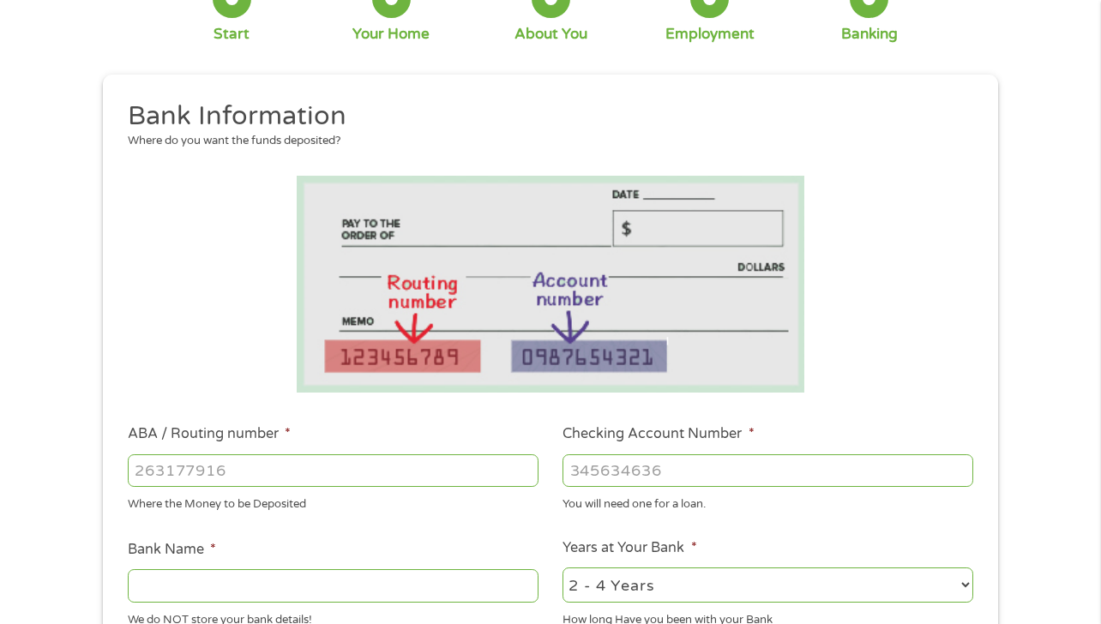
scroll to position [184, 0]
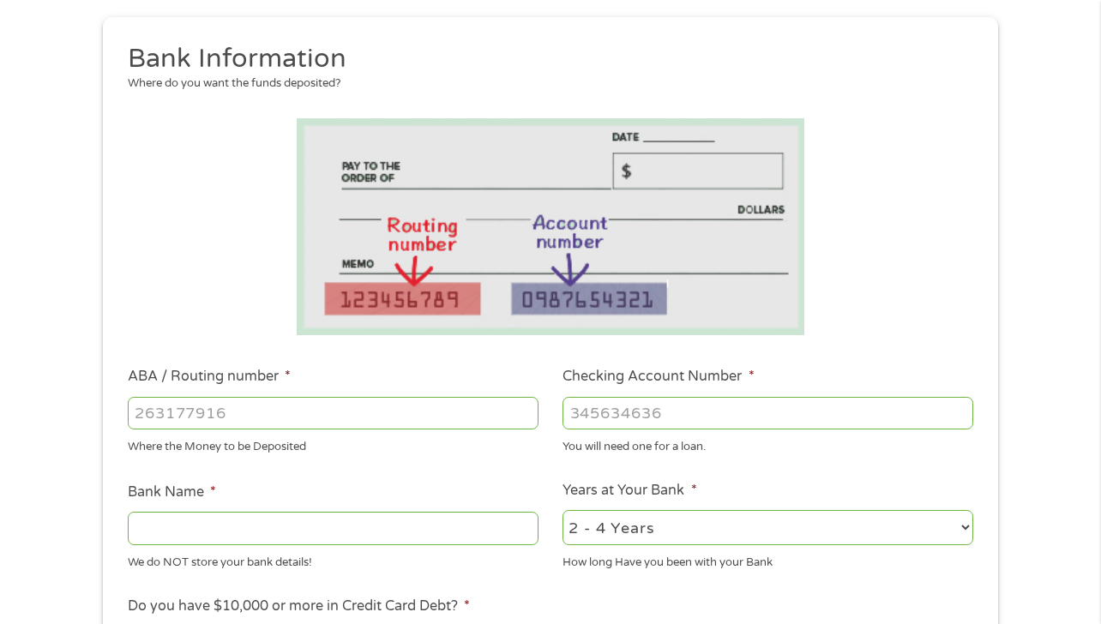
click at [473, 423] on input "ABA / Routing number *" at bounding box center [333, 413] width 411 height 33
click at [701, 414] on input "Checking Account Number *" at bounding box center [767, 413] width 411 height 33
click at [645, 422] on input "Checking Account Number *" at bounding box center [767, 413] width 411 height 33
click at [844, 294] on li at bounding box center [550, 226] width 870 height 217
click at [845, 294] on li at bounding box center [550, 226] width 870 height 217
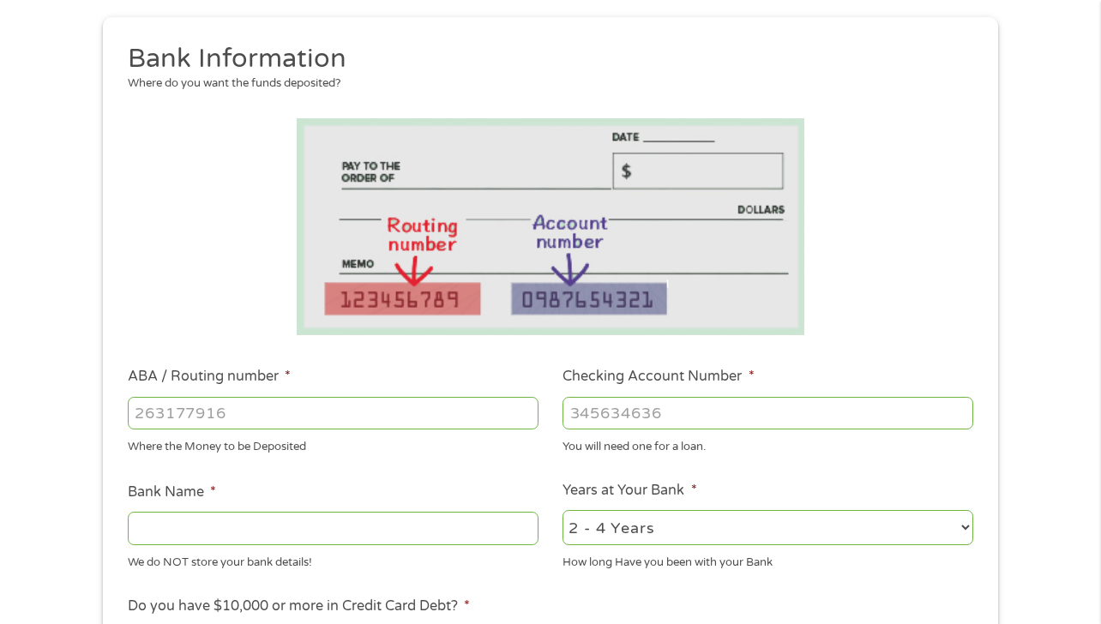
click at [321, 415] on input "ABA / Routing number *" at bounding box center [333, 413] width 411 height 33
click at [321, 414] on input "ABA / Routing number *" at bounding box center [333, 413] width 411 height 33
type input "015000017"
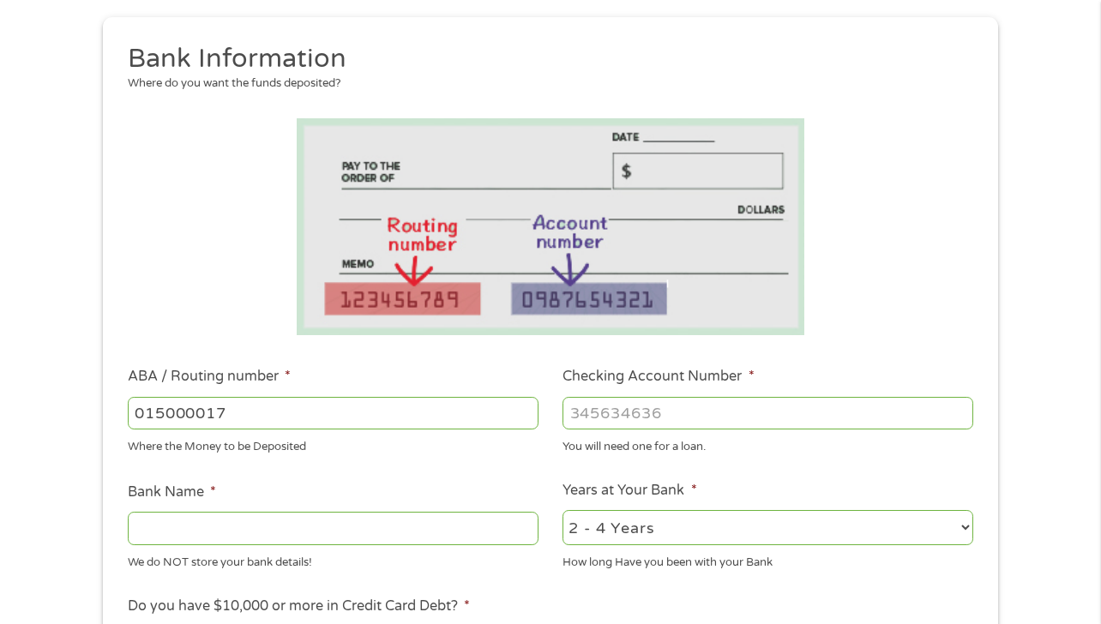
click at [1004, 121] on div "1 Start 2 Your Home 3 About You 4 Employment 5 Banking 6 This field is hidden w…" at bounding box center [550, 440] width 926 height 1087
click at [850, 402] on input "Checking Account Number *" at bounding box center [767, 413] width 411 height 33
type input "026009593"
click at [859, 264] on li at bounding box center [550, 226] width 870 height 217
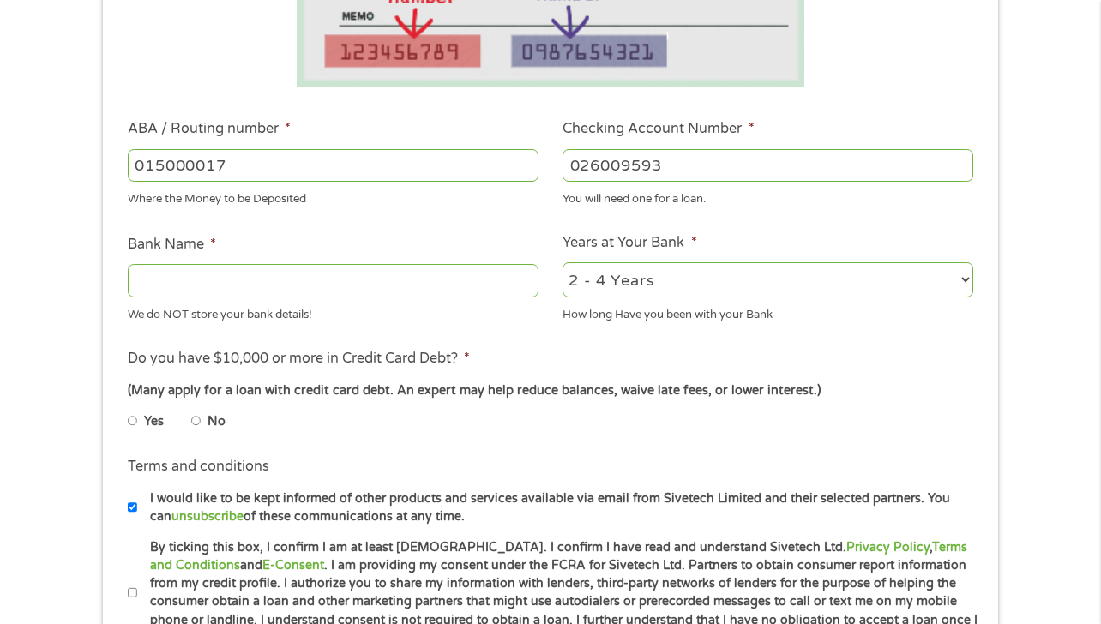
scroll to position [463, 0]
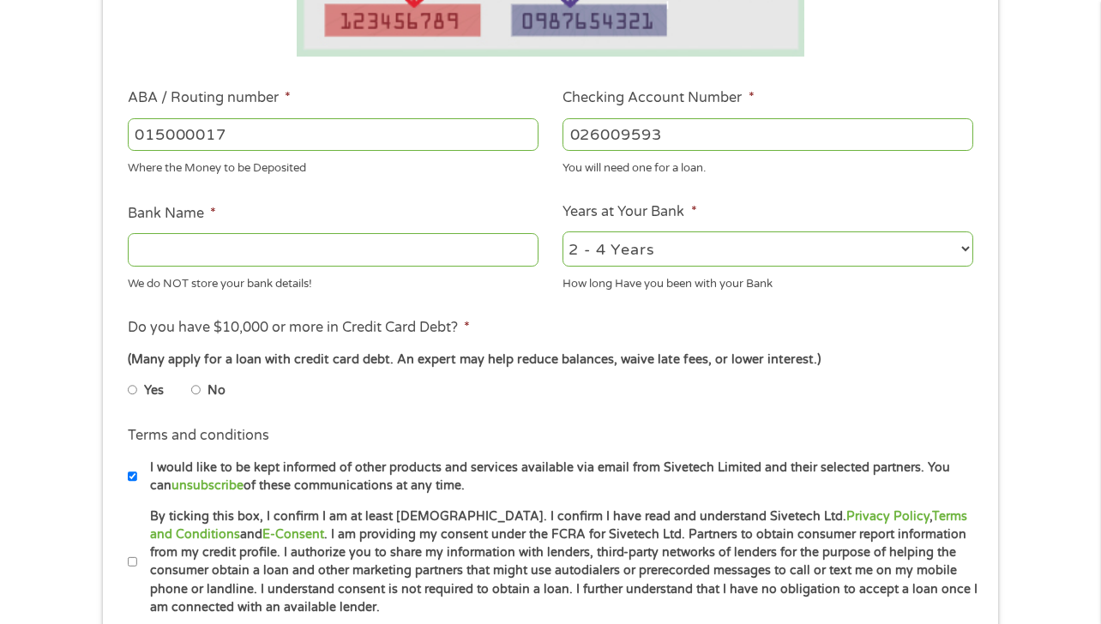
click at [195, 261] on input "Bank Name *" at bounding box center [333, 249] width 411 height 33
type input "Bank Of America"
click at [683, 255] on select "2 - 4 Years 6 - 12 Months 1 - 2 Years Over 4 Years" at bounding box center [767, 248] width 411 height 35
select select "60months"
click at [447, 327] on label "Do you have $10,000 or more in Credit Card Debt? *" at bounding box center [299, 328] width 342 height 18
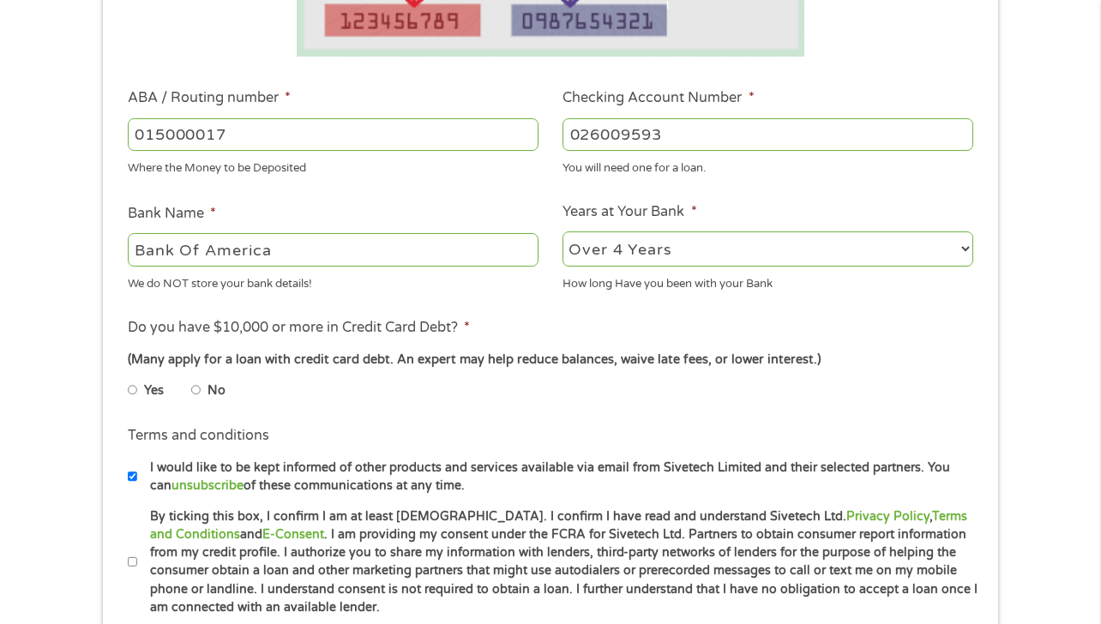
click at [201, 389] on li "No" at bounding box center [222, 390] width 62 height 33
click at [194, 392] on input "No" at bounding box center [196, 389] width 10 height 27
radio input "true"
click at [586, 446] on li "Terms and conditions I would like to be kept informed of other products and ser…" at bounding box center [550, 459] width 870 height 69
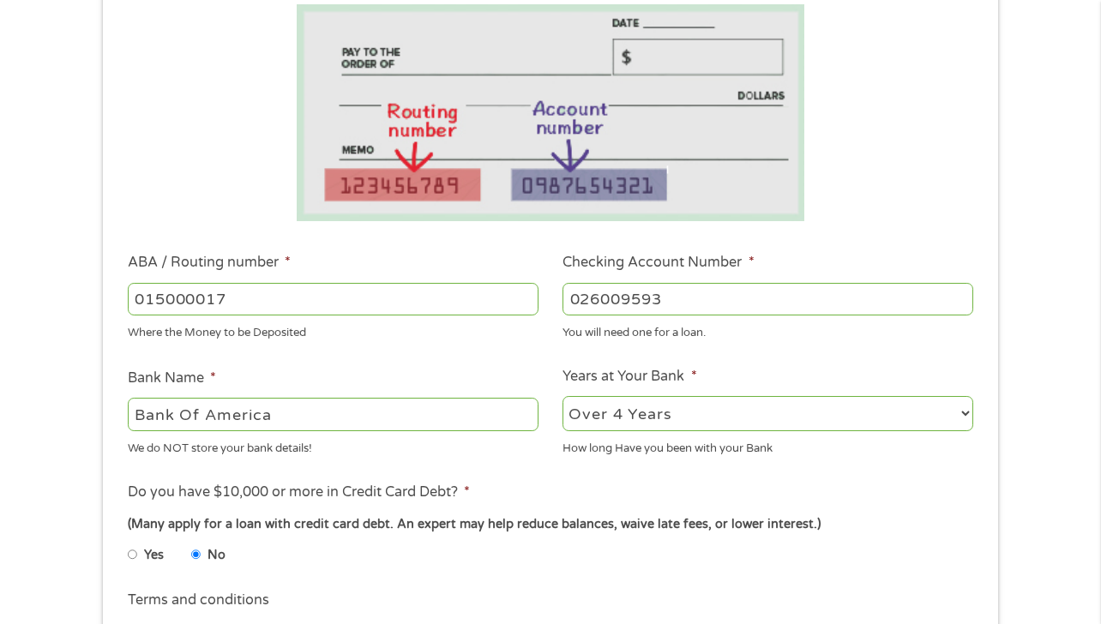
scroll to position [47, 0]
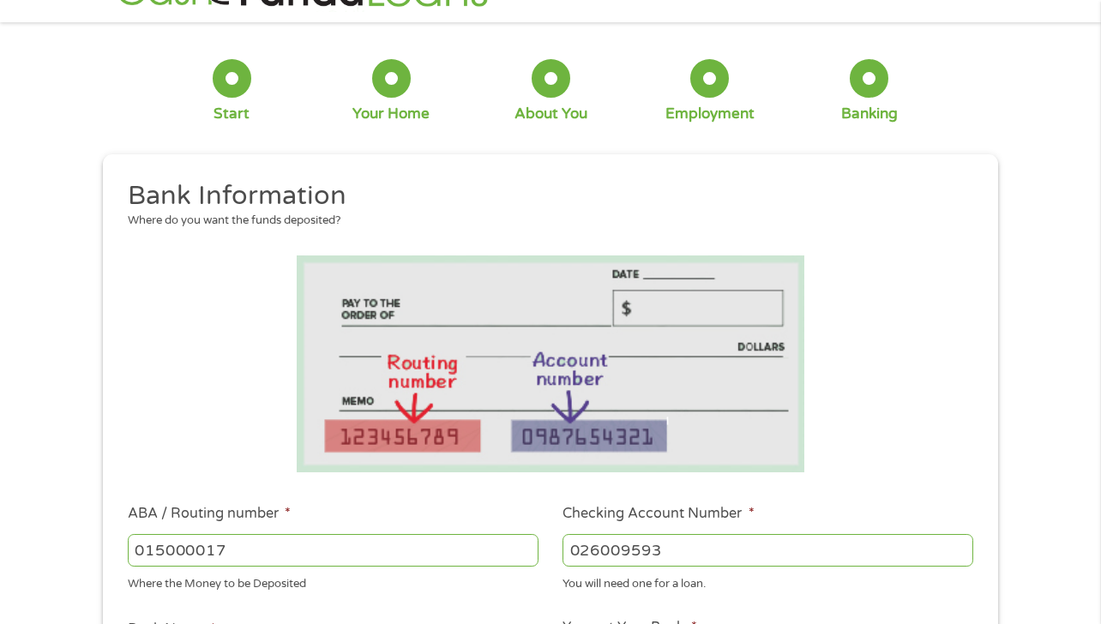
click at [586, 446] on img at bounding box center [551, 363] width 508 height 217
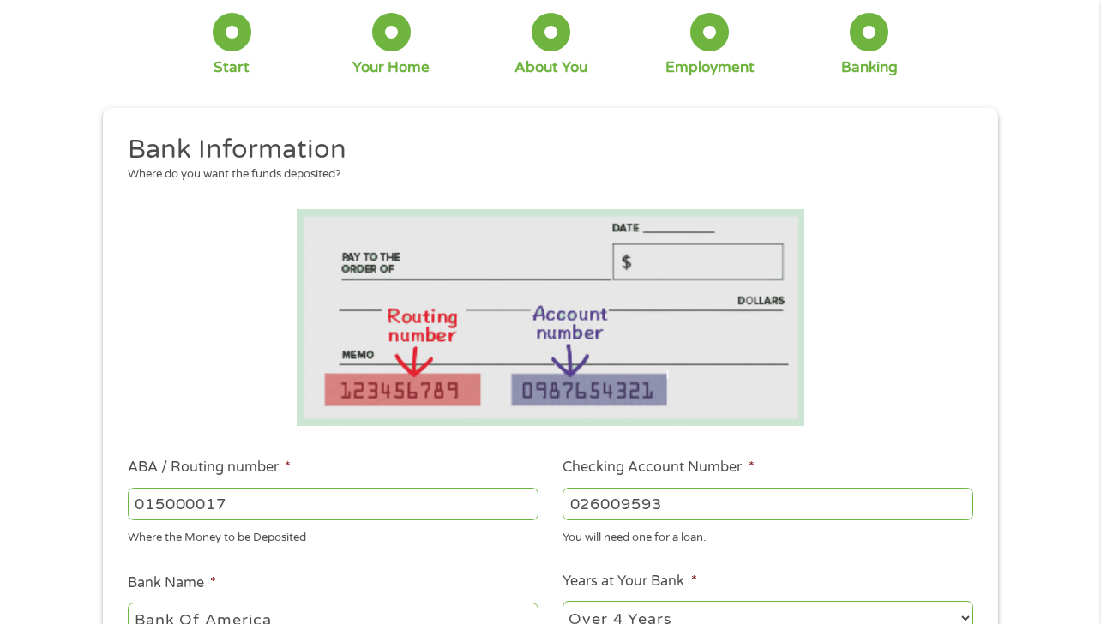
scroll to position [153, 0]
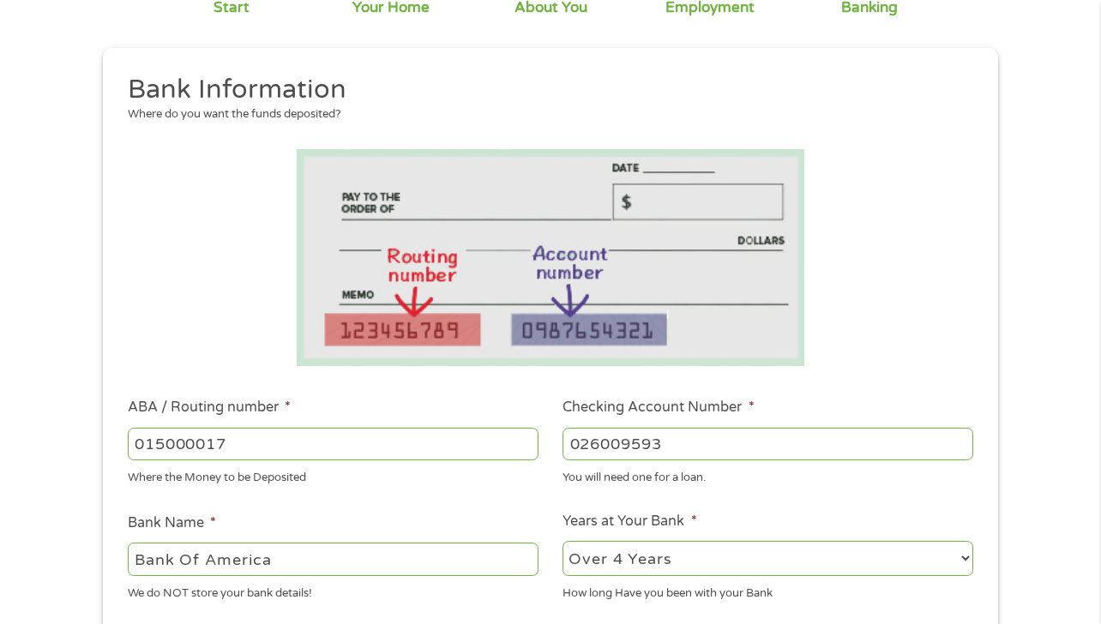
click at [617, 454] on input "026009593" at bounding box center [767, 444] width 411 height 33
click at [621, 452] on input "026009593" at bounding box center [767, 444] width 411 height 33
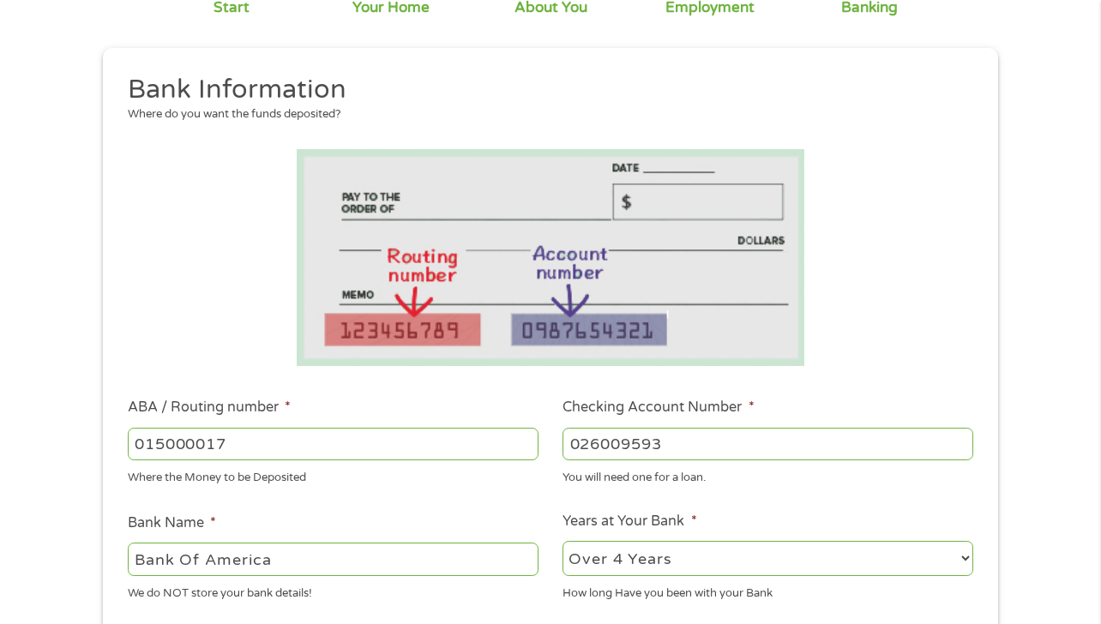
click at [621, 452] on input "026009593" at bounding box center [767, 444] width 411 height 33
click at [730, 448] on input "026009593" at bounding box center [767, 444] width 411 height 33
type input "435055359054"
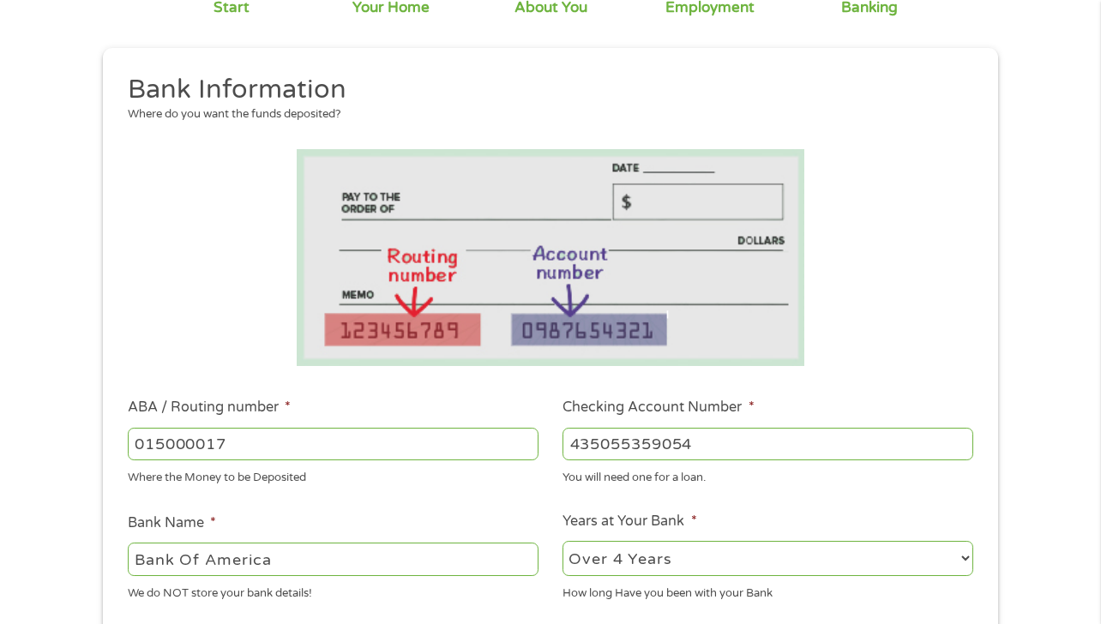
click at [862, 333] on li at bounding box center [550, 257] width 870 height 217
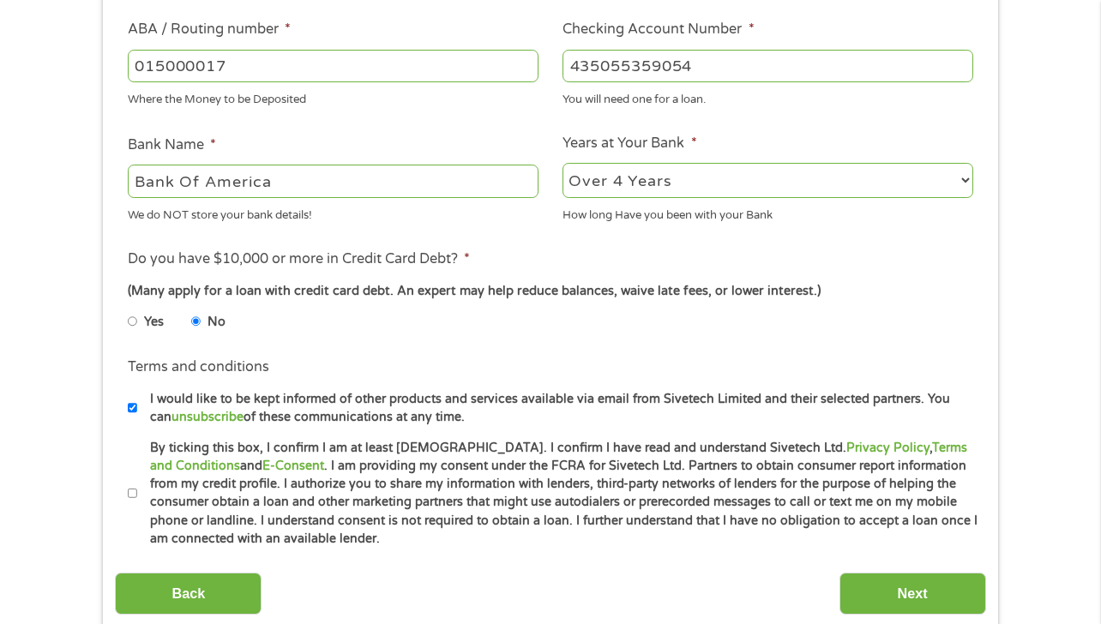
scroll to position [569, 0]
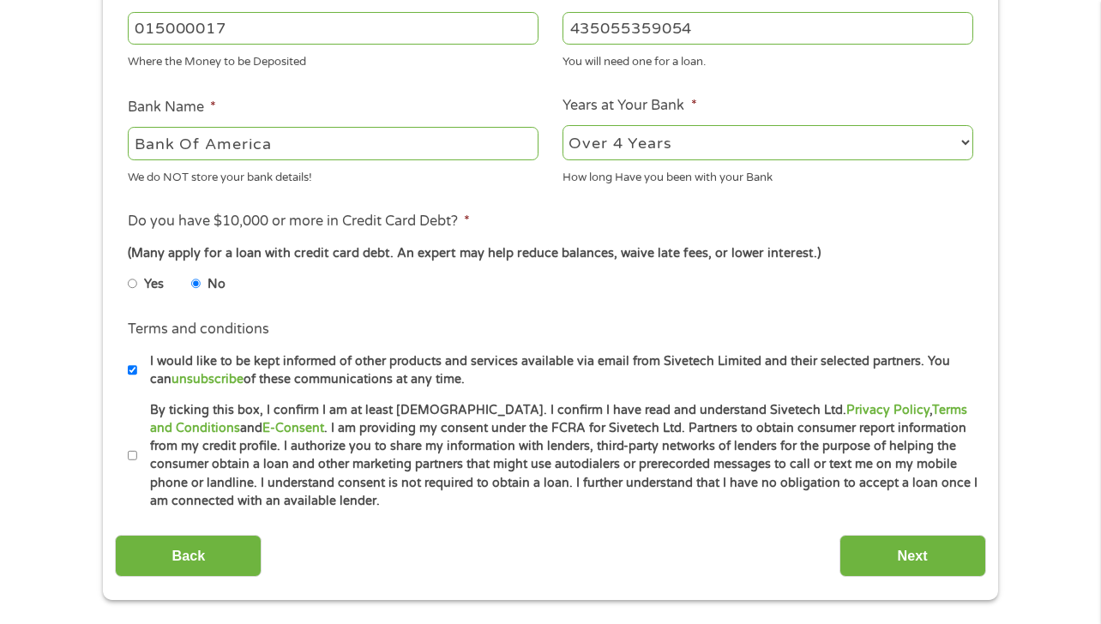
click at [131, 373] on input "I would like to be kept informed of other products and services available via e…" at bounding box center [133, 370] width 10 height 27
checkbox input "false"
click at [914, 557] on input "Next" at bounding box center [912, 556] width 147 height 42
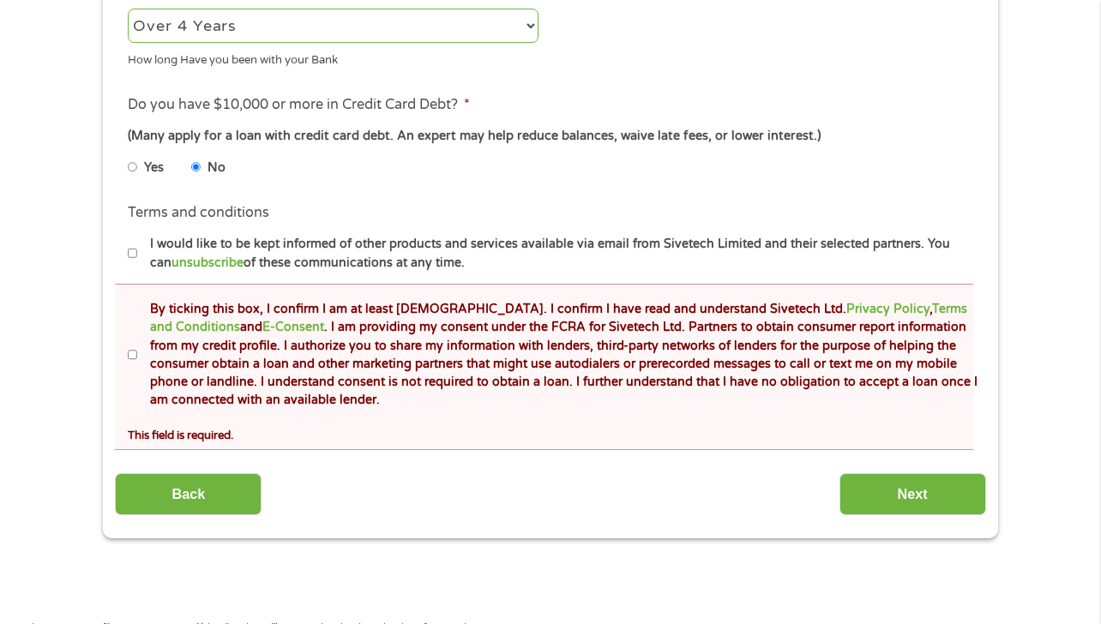
scroll to position [886, 0]
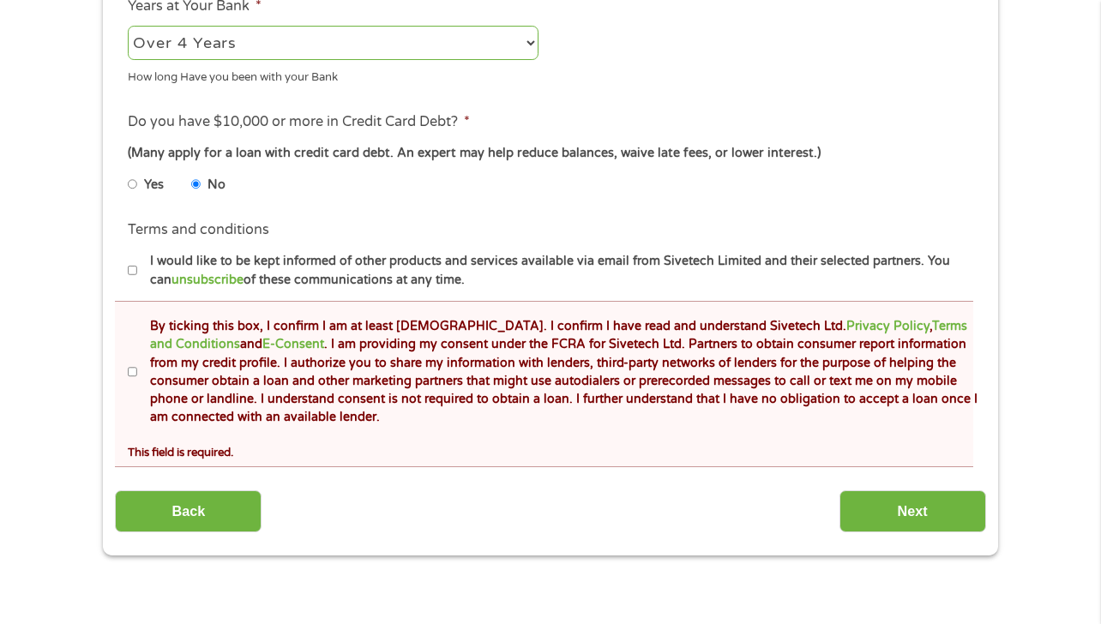
click at [142, 370] on label "By ticking this box, I confirm I am at least [DEMOGRAPHIC_DATA]. I confirm I ha…" at bounding box center [557, 372] width 841 height 110
click at [138, 370] on input "By ticking this box, I confirm I am at least [DEMOGRAPHIC_DATA]. I confirm I ha…" at bounding box center [133, 371] width 10 height 27
checkbox input "true"
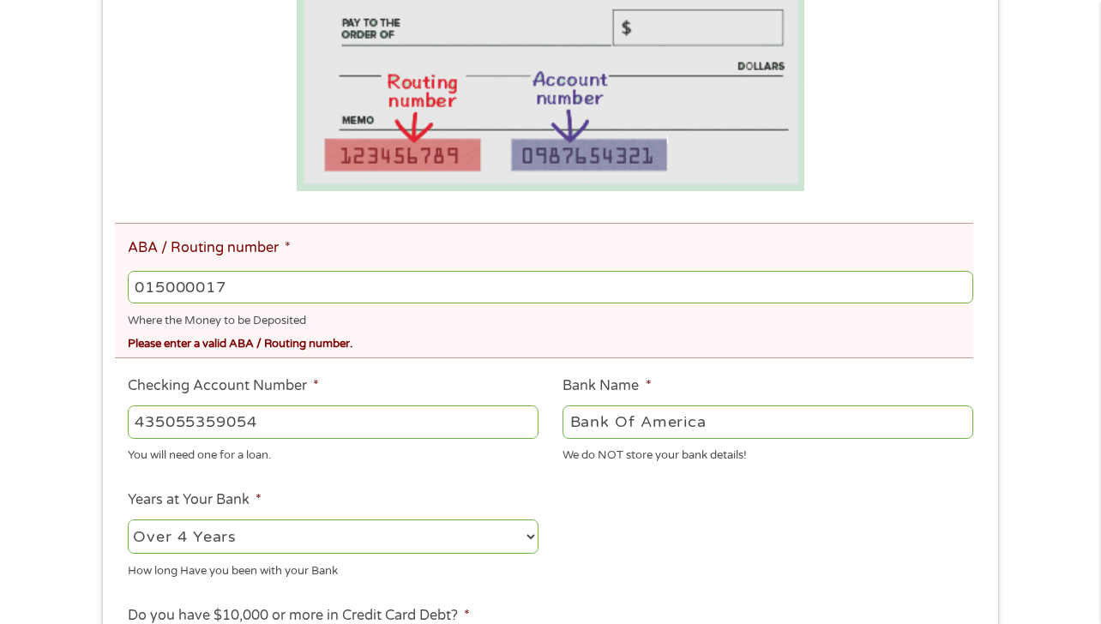
scroll to position [253, 0]
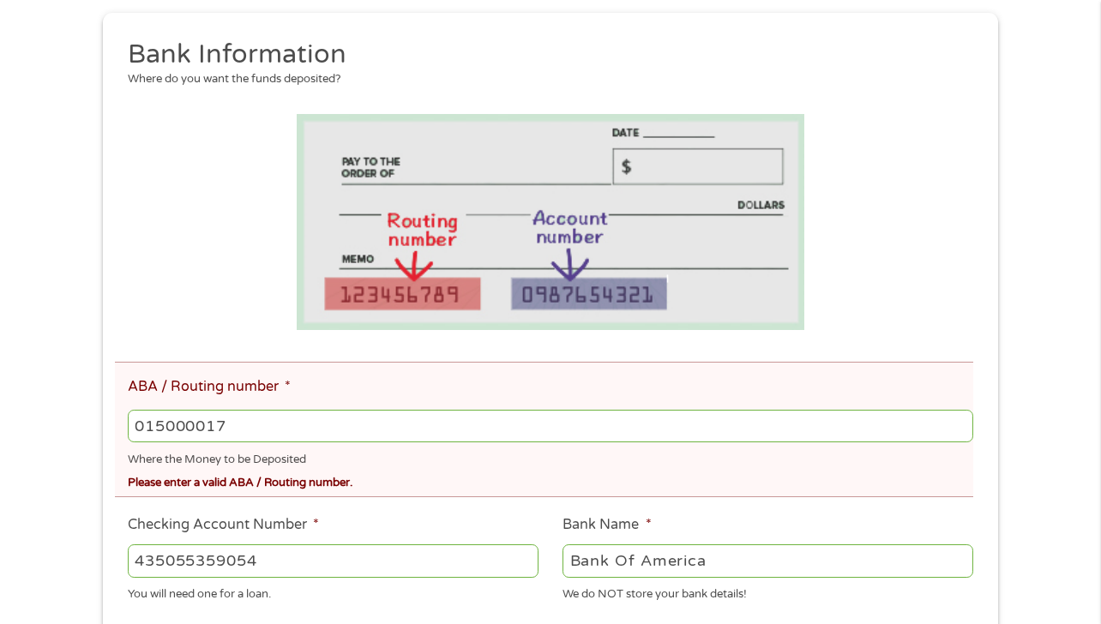
click at [225, 432] on input "015000017" at bounding box center [550, 426] width 845 height 33
click at [163, 429] on input "015000017" at bounding box center [550, 426] width 845 height 33
type input "051000017"
type input "BANK OF AMERICA NA"
type input "051000017"
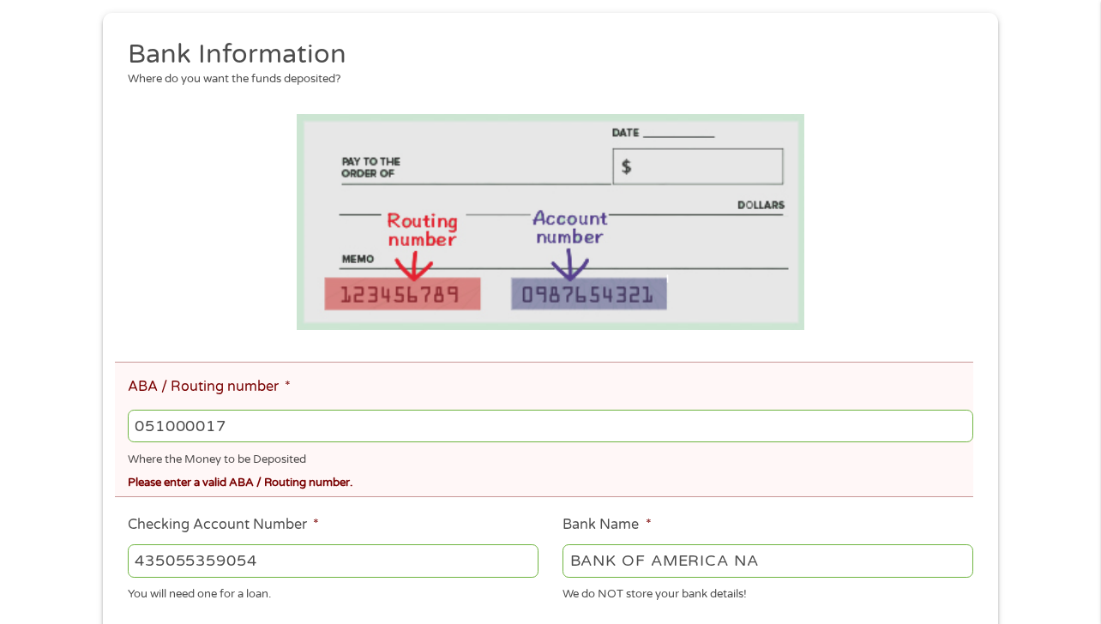
click at [97, 179] on div "There was a problem with your submission. Please review the fields below. 1 Sta…" at bounding box center [550, 509] width 926 height 1360
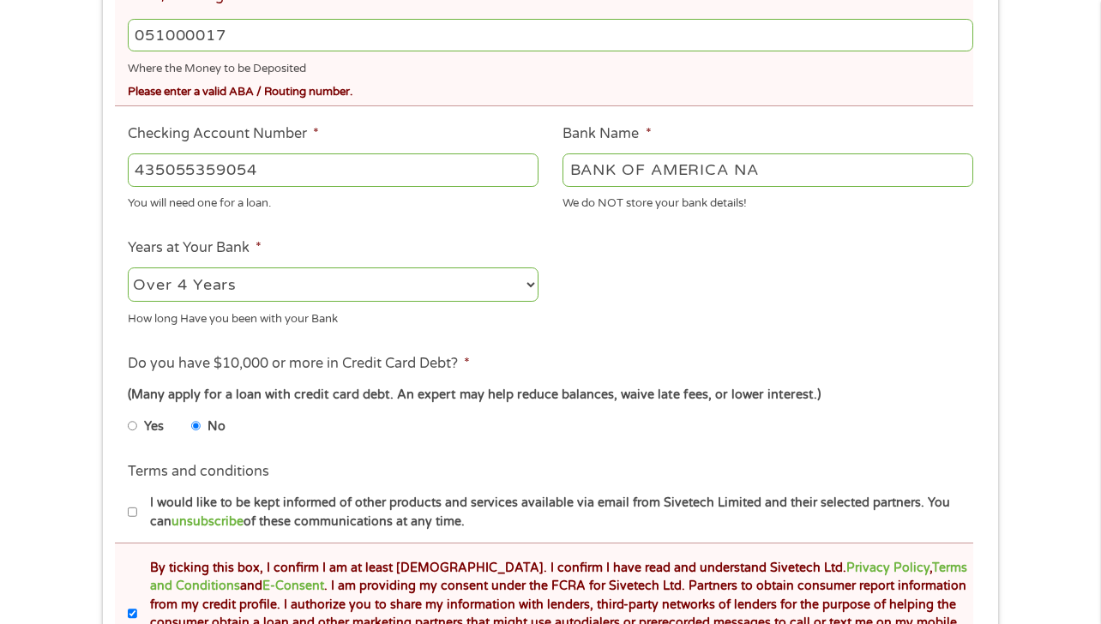
scroll to position [860, 0]
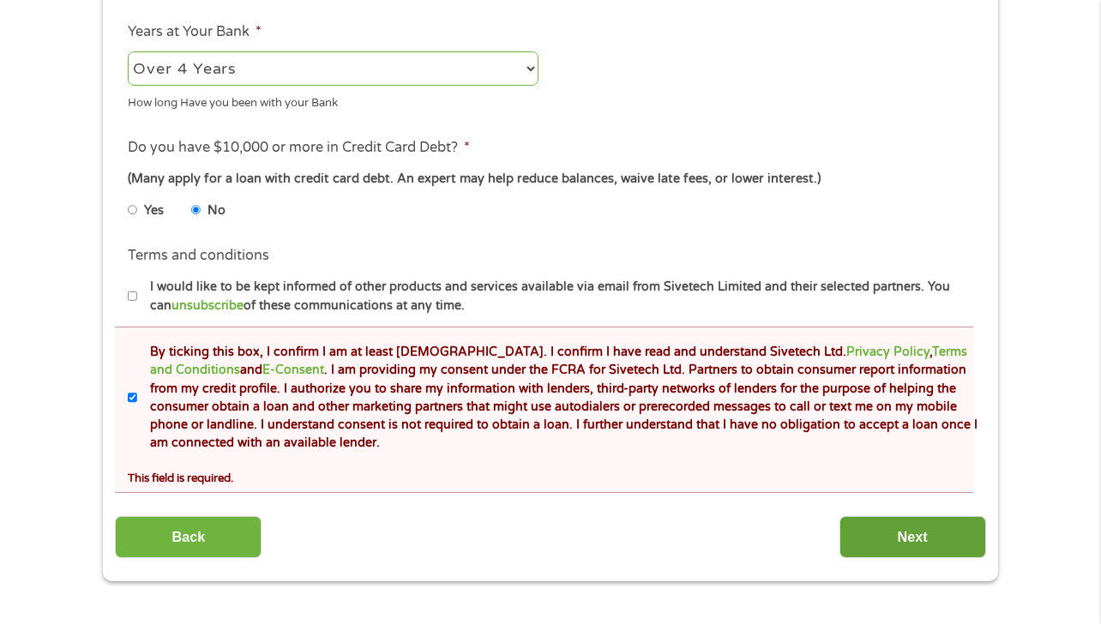
click at [910, 536] on input "Next" at bounding box center [912, 537] width 147 height 42
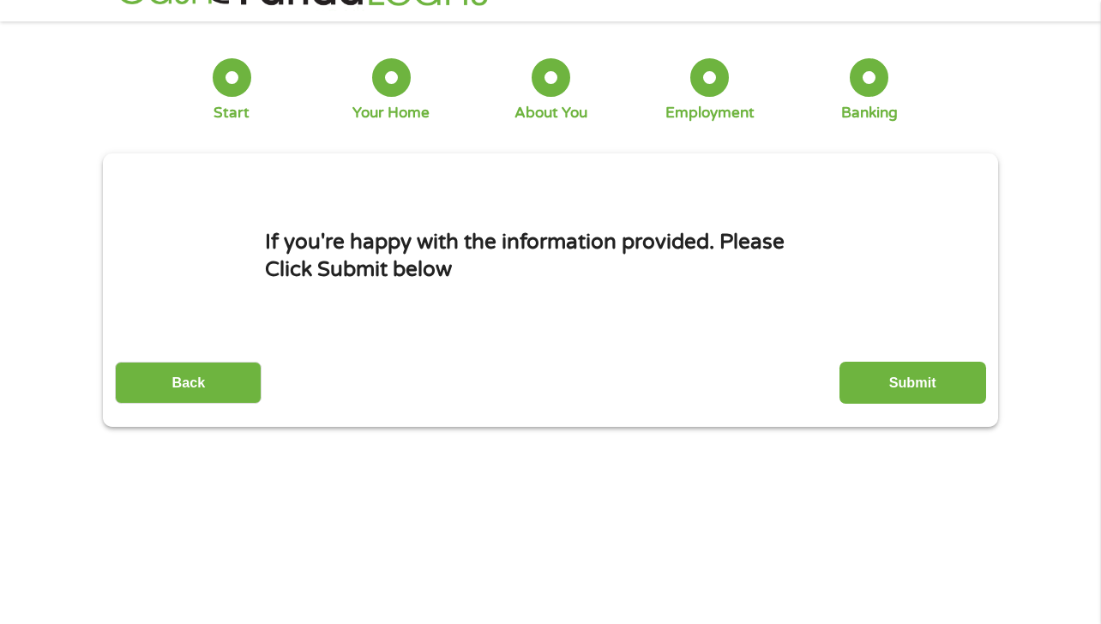
scroll to position [0, 0]
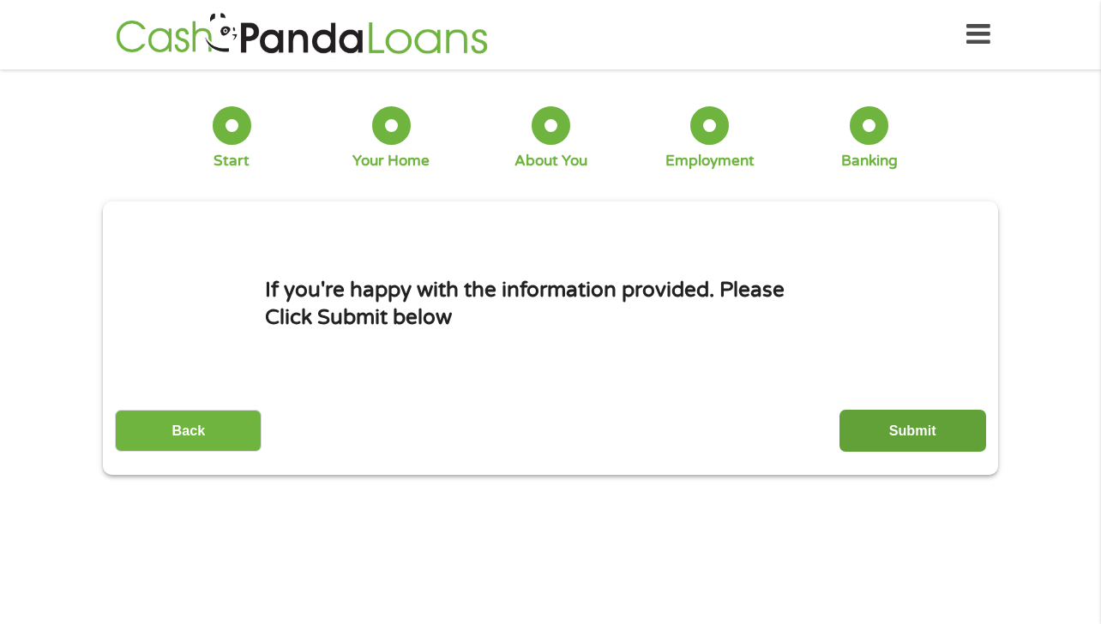
click at [914, 431] on input "Submit" at bounding box center [912, 431] width 147 height 42
